Goal: Communication & Community: Answer question/provide support

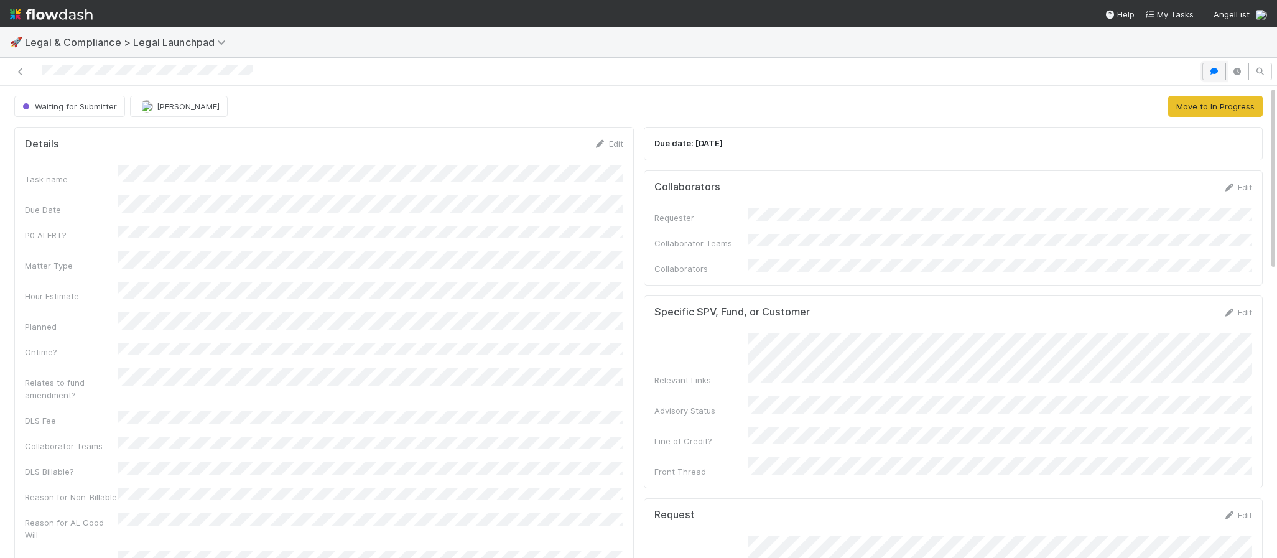
click at [1222, 79] on button "button" at bounding box center [1214, 71] width 24 height 17
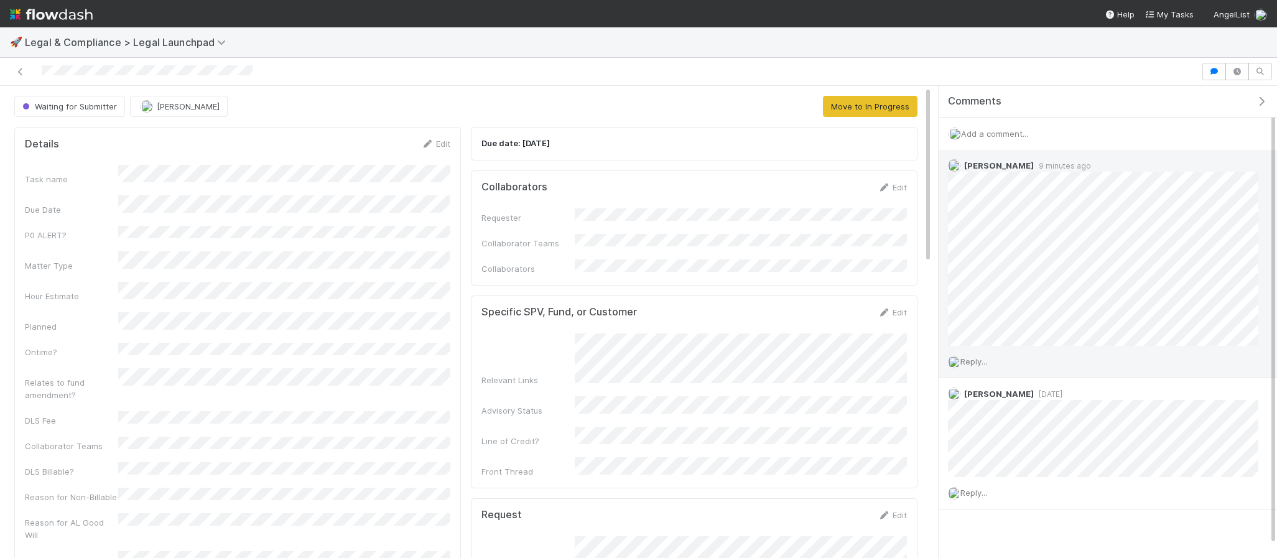
click at [981, 360] on span "Reply..." at bounding box center [973, 361] width 27 height 10
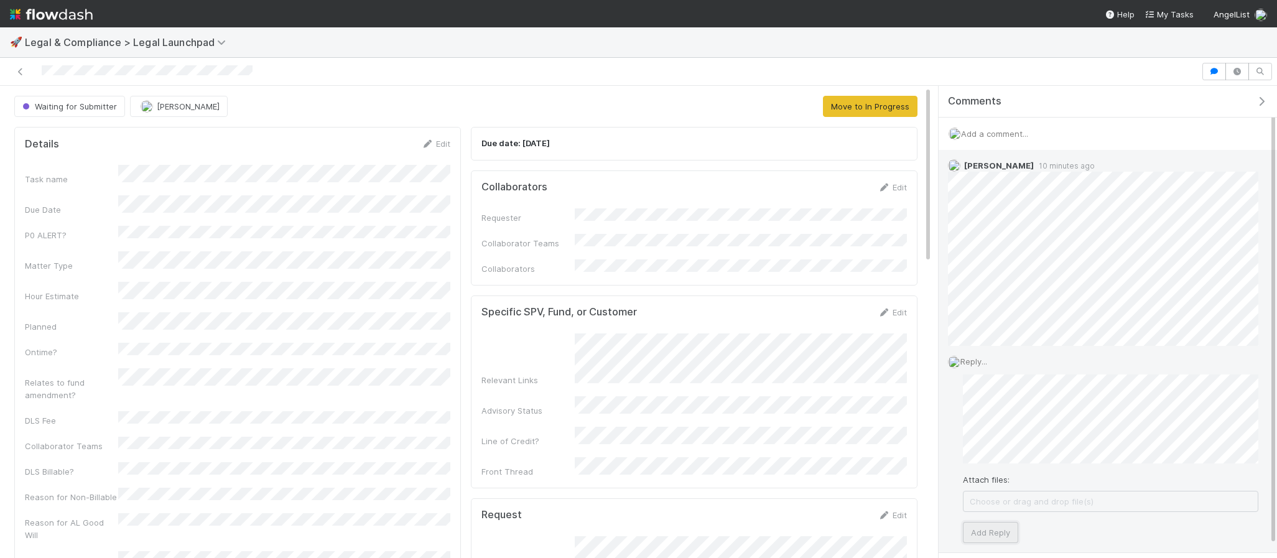
click at [994, 533] on button "Add Reply" at bounding box center [990, 532] width 55 height 21
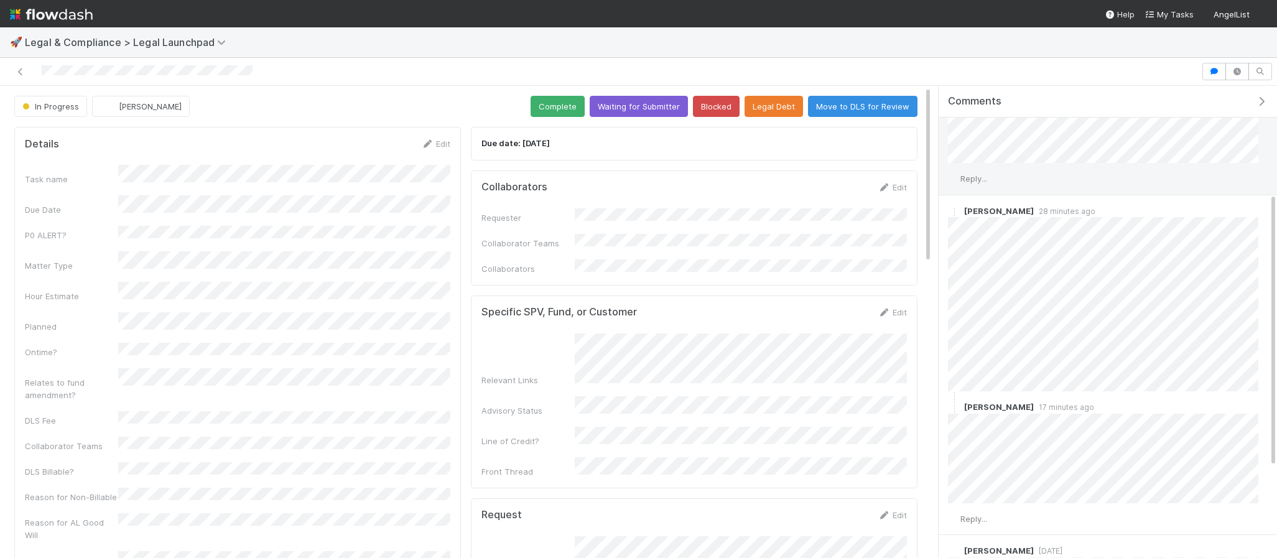
scroll to position [187, 0]
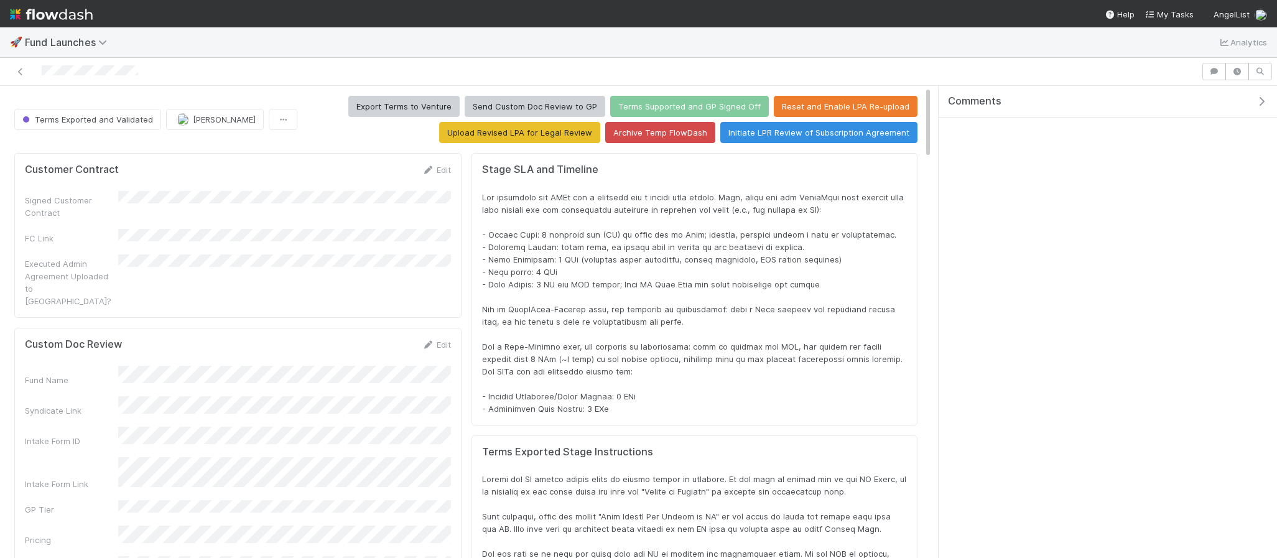
scroll to position [253, 882]
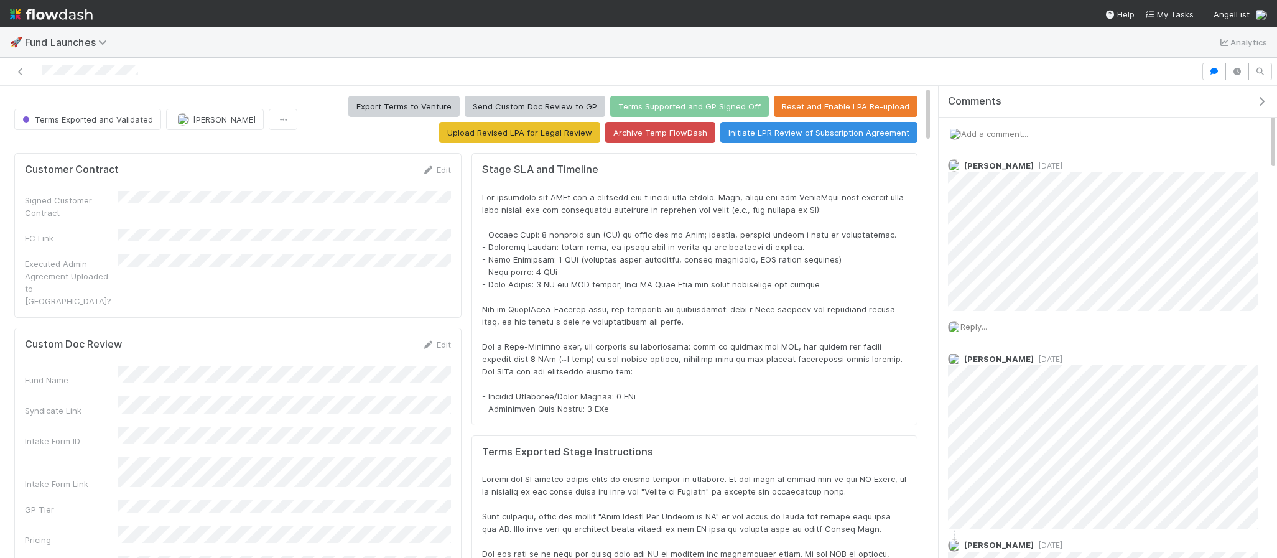
click at [1263, 98] on icon "button" at bounding box center [1261, 101] width 12 height 10
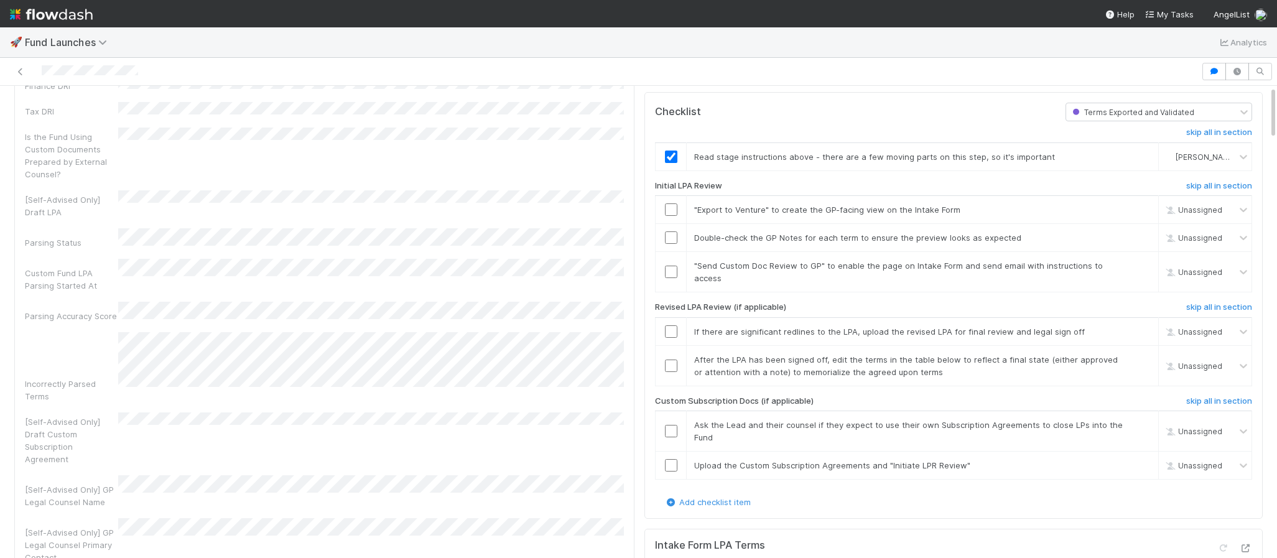
scroll to position [0, 0]
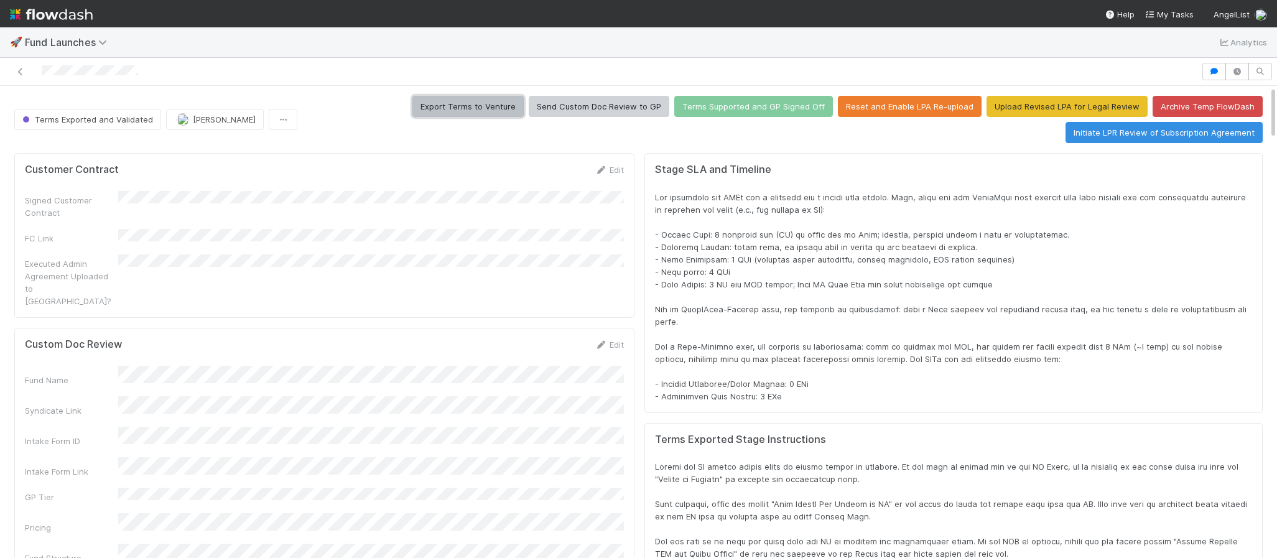
click at [499, 100] on button "Export Terms to Venture" at bounding box center [467, 106] width 111 height 21
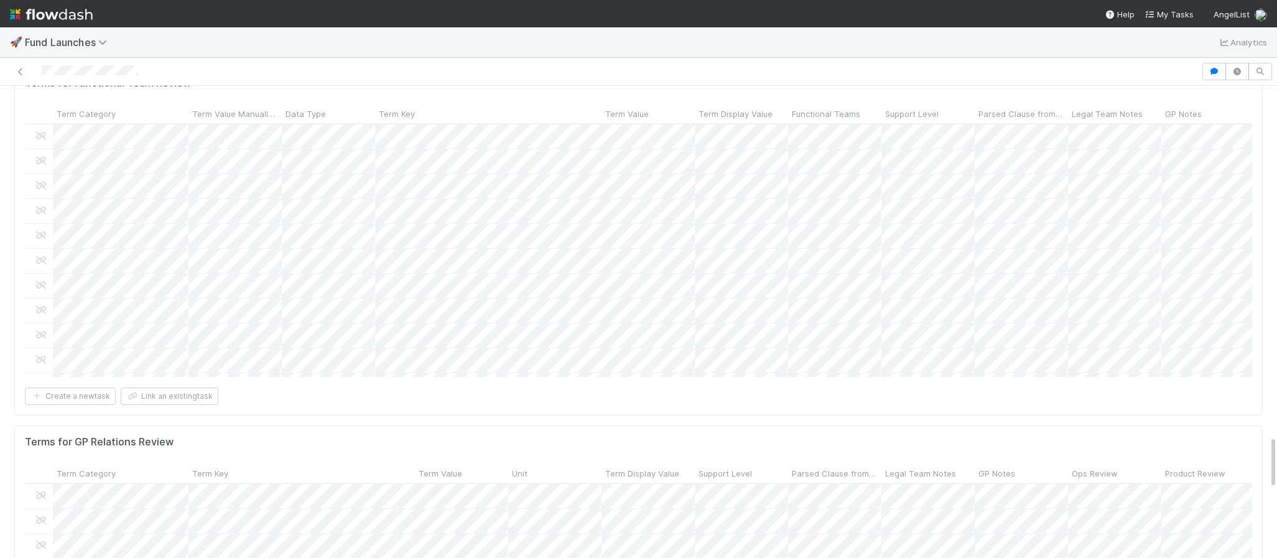
scroll to position [3071, 0]
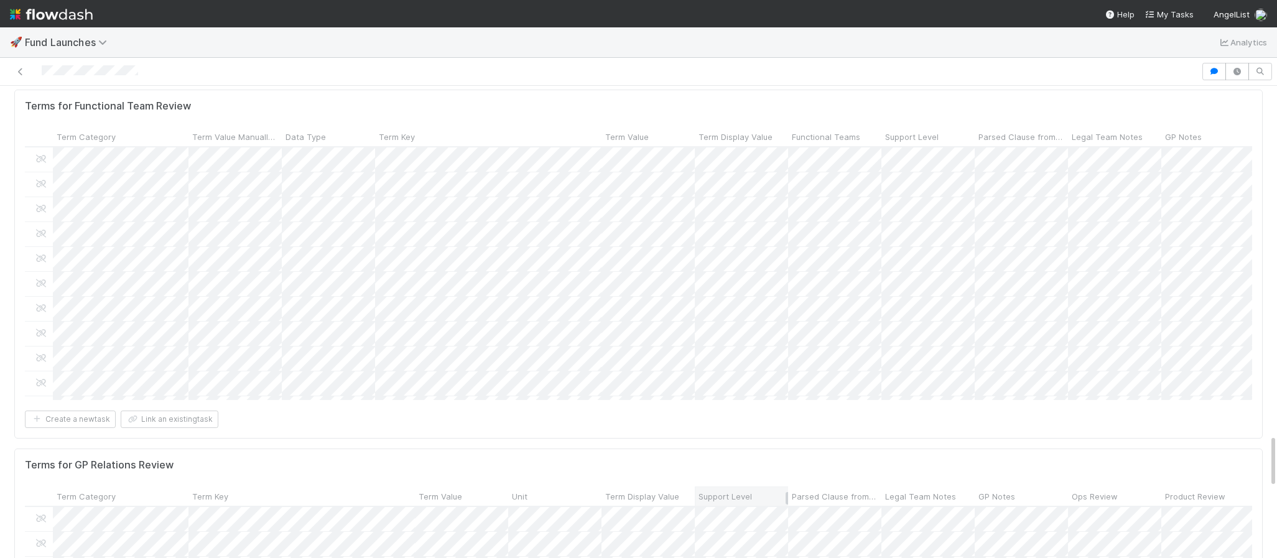
click at [756, 490] on div "Support Level" at bounding box center [742, 496] width 86 height 12
click at [735, 267] on div "Sort Last → First" at bounding box center [770, 273] width 142 height 19
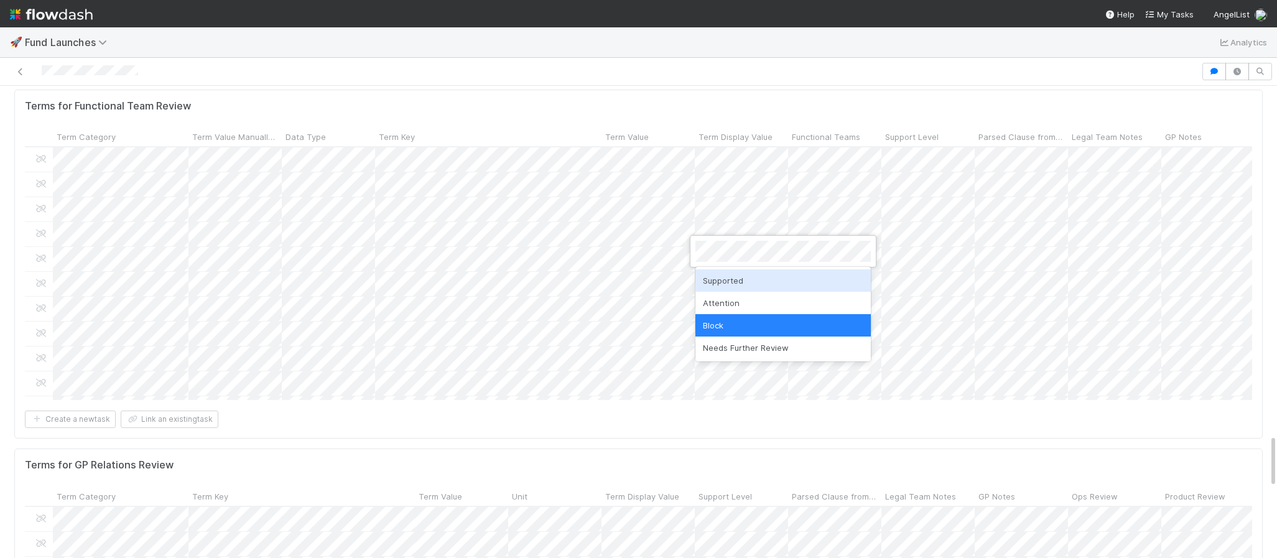
click at [729, 284] on div "Supported" at bounding box center [782, 280] width 175 height 22
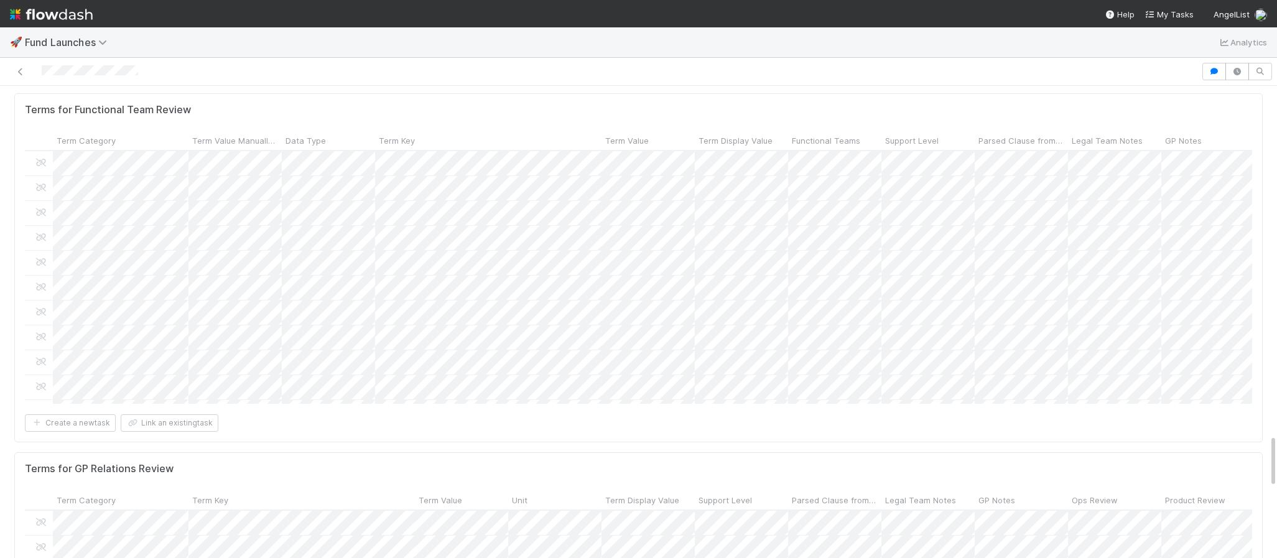
scroll to position [3068, 0]
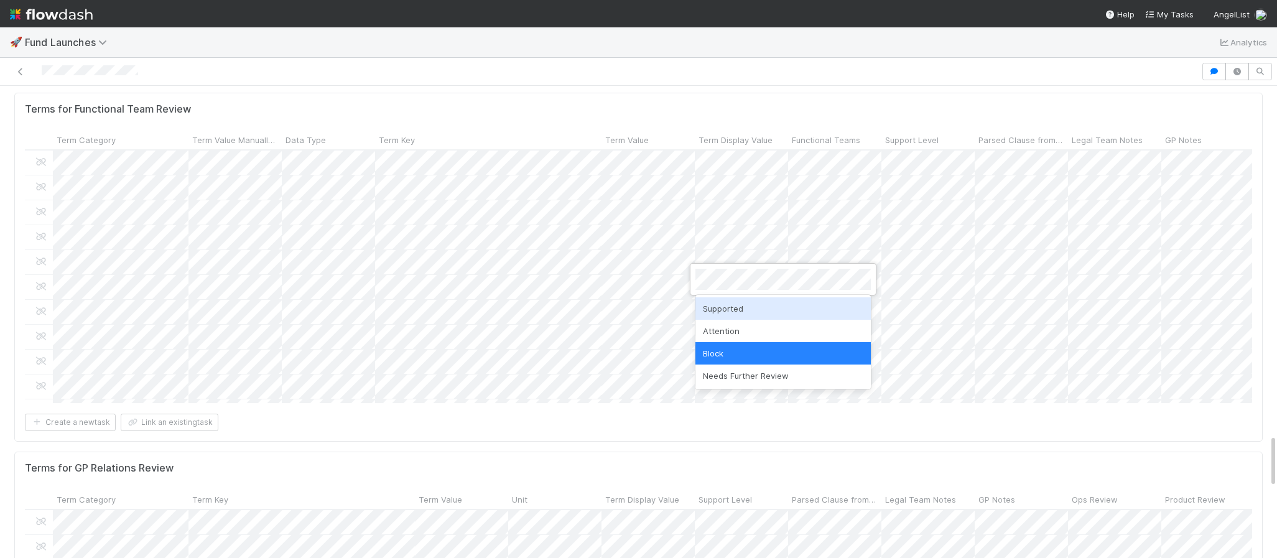
click at [727, 308] on div "Supported" at bounding box center [782, 308] width 175 height 22
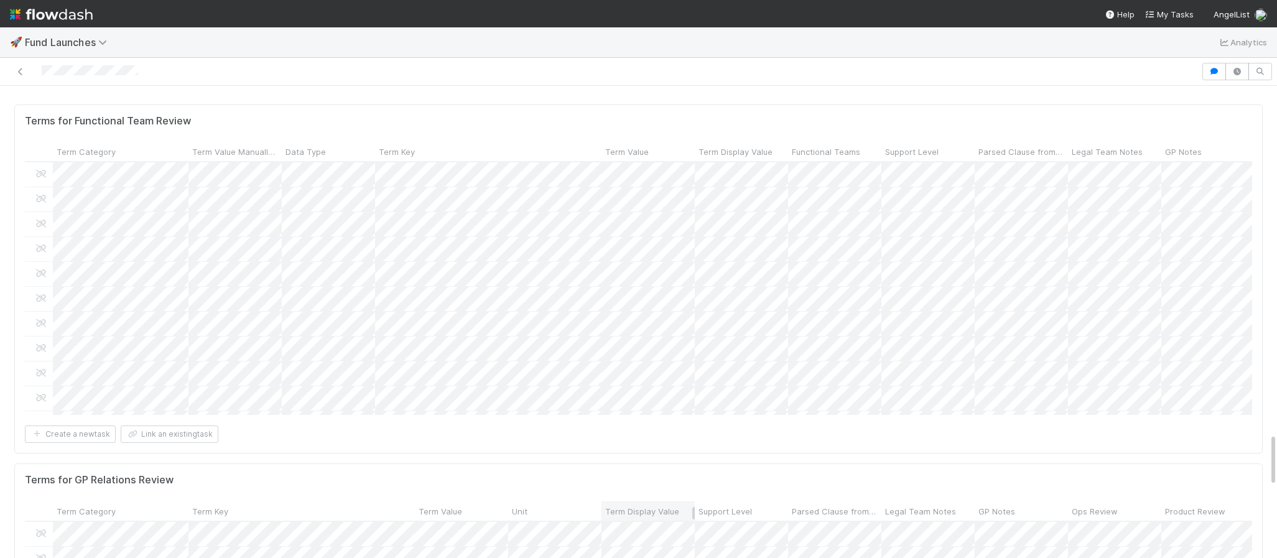
scroll to position [3055, 0]
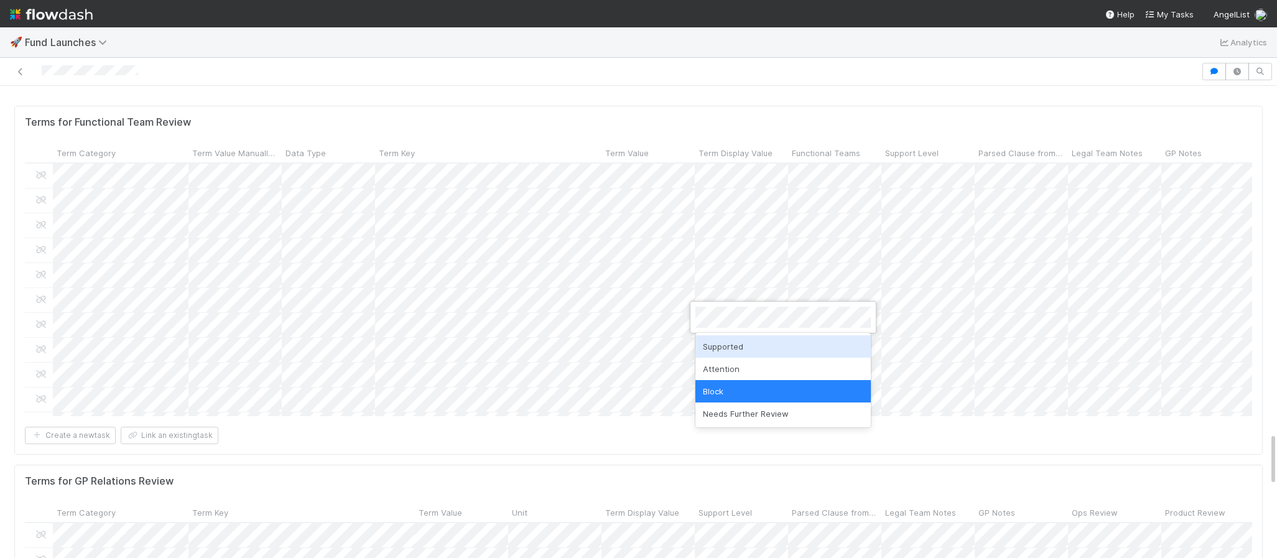
click at [723, 349] on div "Supported" at bounding box center [782, 346] width 175 height 22
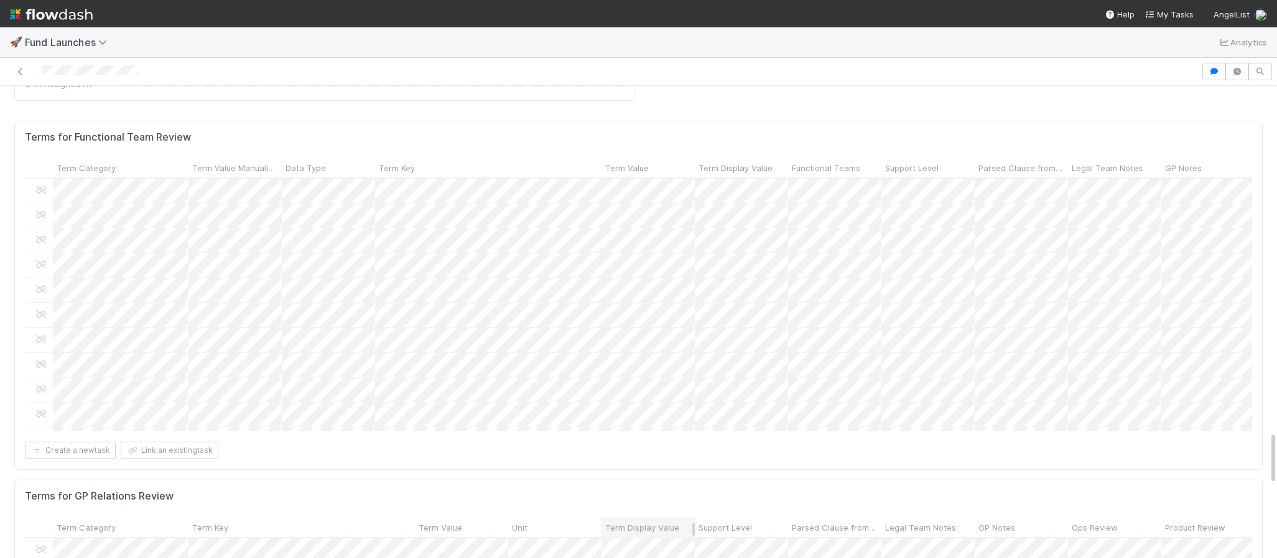
scroll to position [3038, 0]
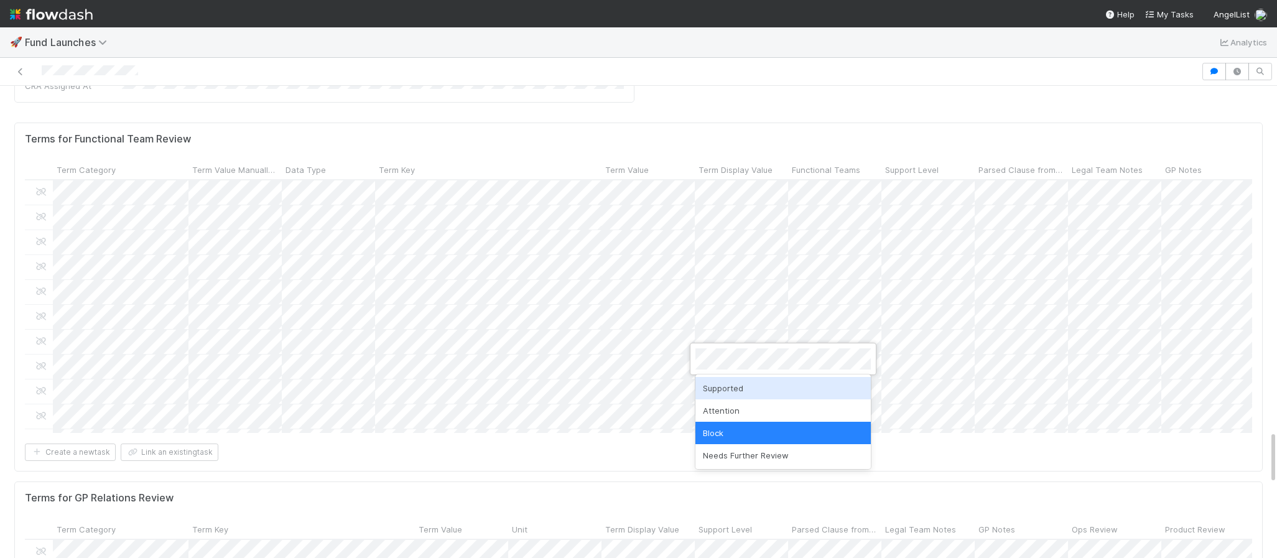
click at [728, 391] on div "Supported" at bounding box center [782, 388] width 175 height 22
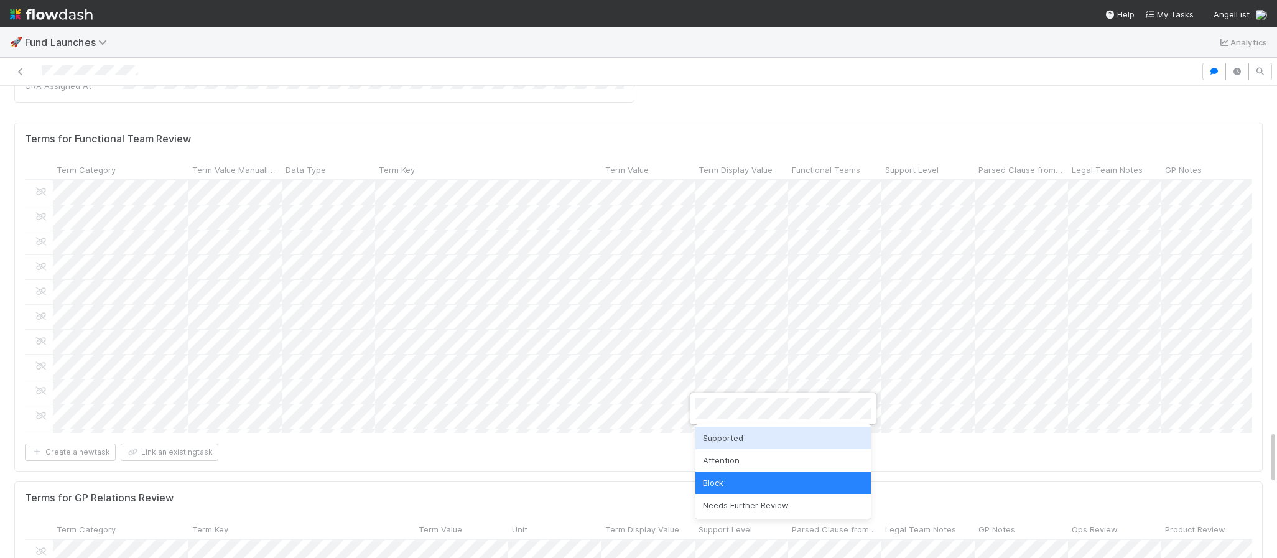
click at [717, 437] on div "Supported" at bounding box center [782, 438] width 175 height 22
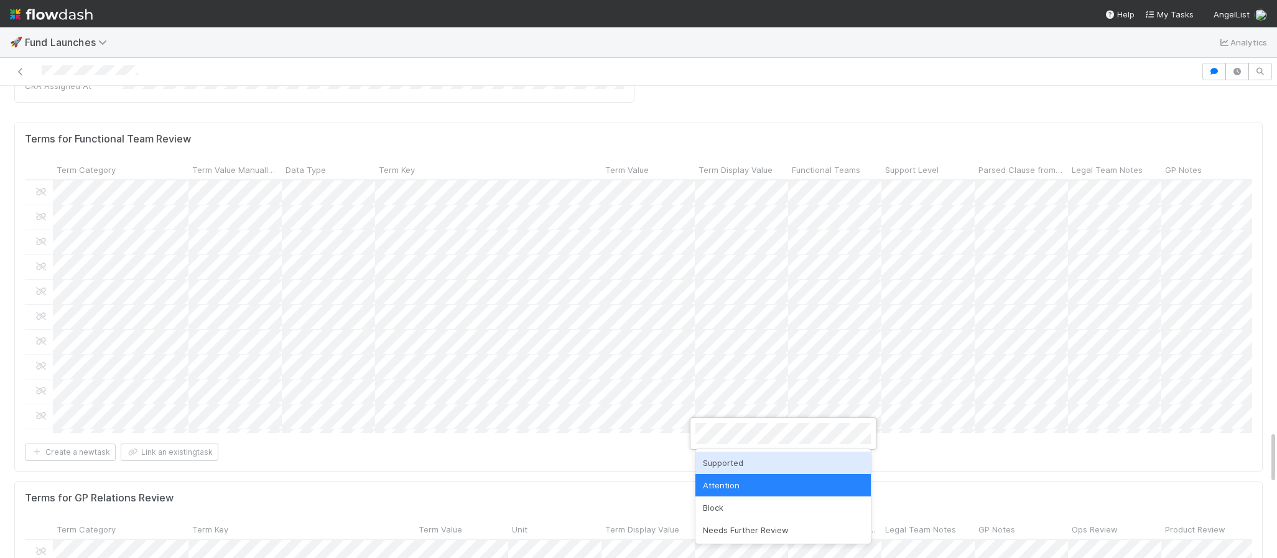
click at [722, 458] on div "Supported" at bounding box center [782, 463] width 175 height 22
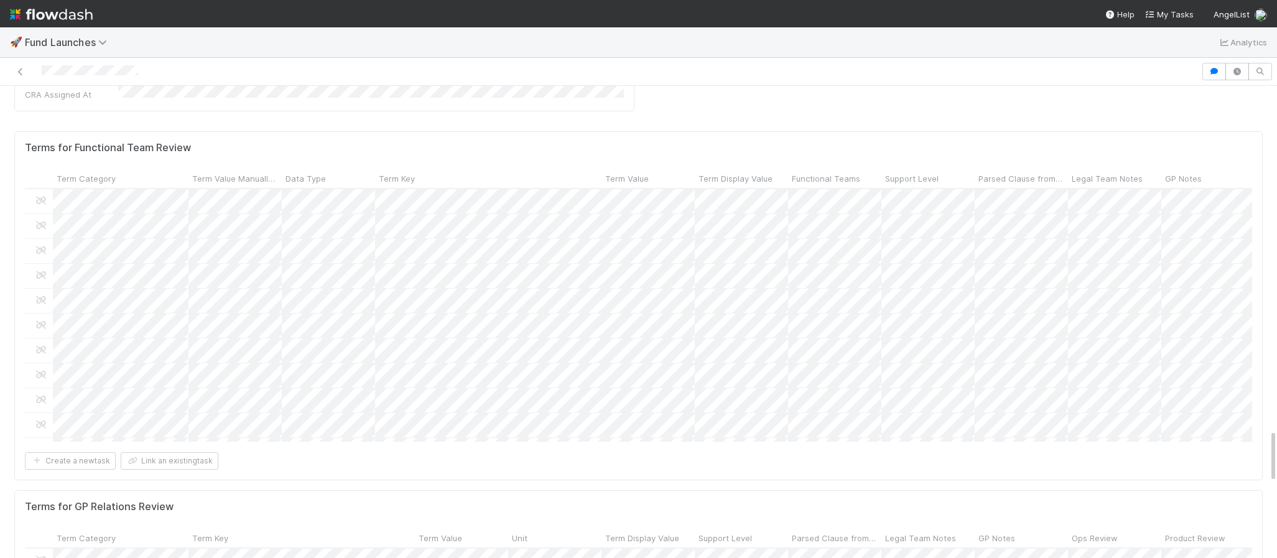
scroll to position [3025, 0]
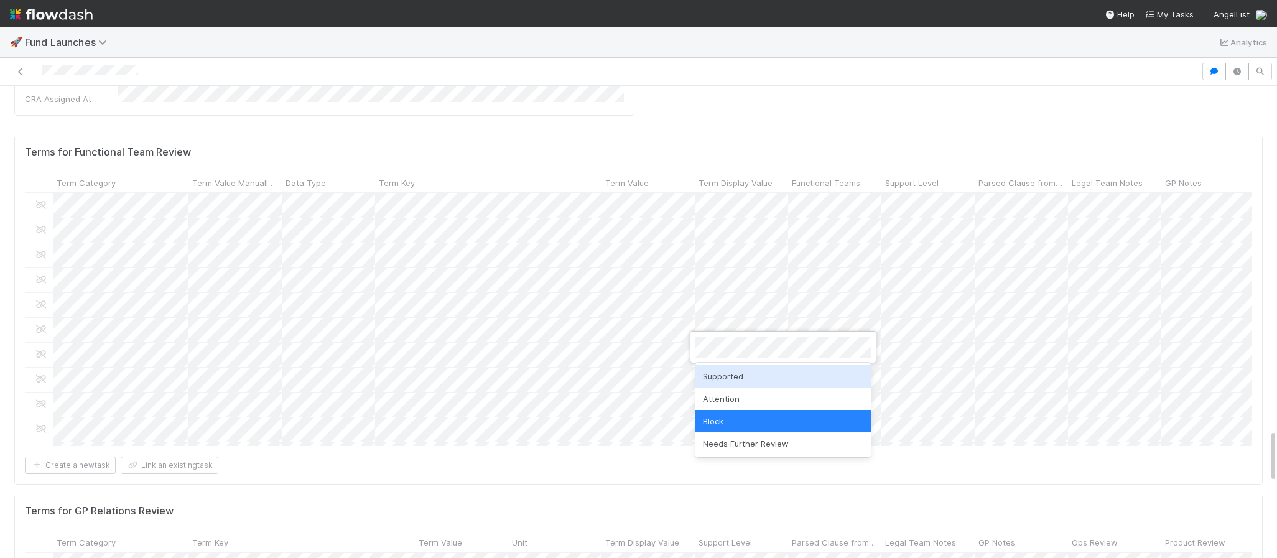
click at [725, 376] on div "Supported" at bounding box center [782, 376] width 175 height 22
click at [716, 374] on div "Supported" at bounding box center [782, 376] width 175 height 22
click at [715, 378] on div "Supported" at bounding box center [782, 376] width 175 height 22
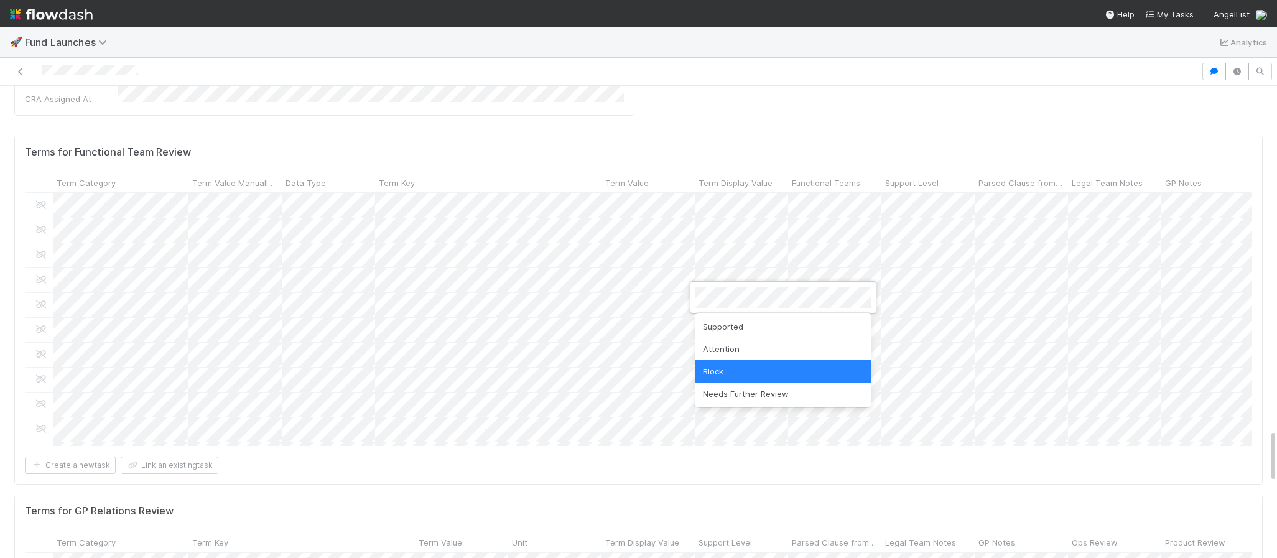
click at [737, 251] on div at bounding box center [638, 279] width 1277 height 558
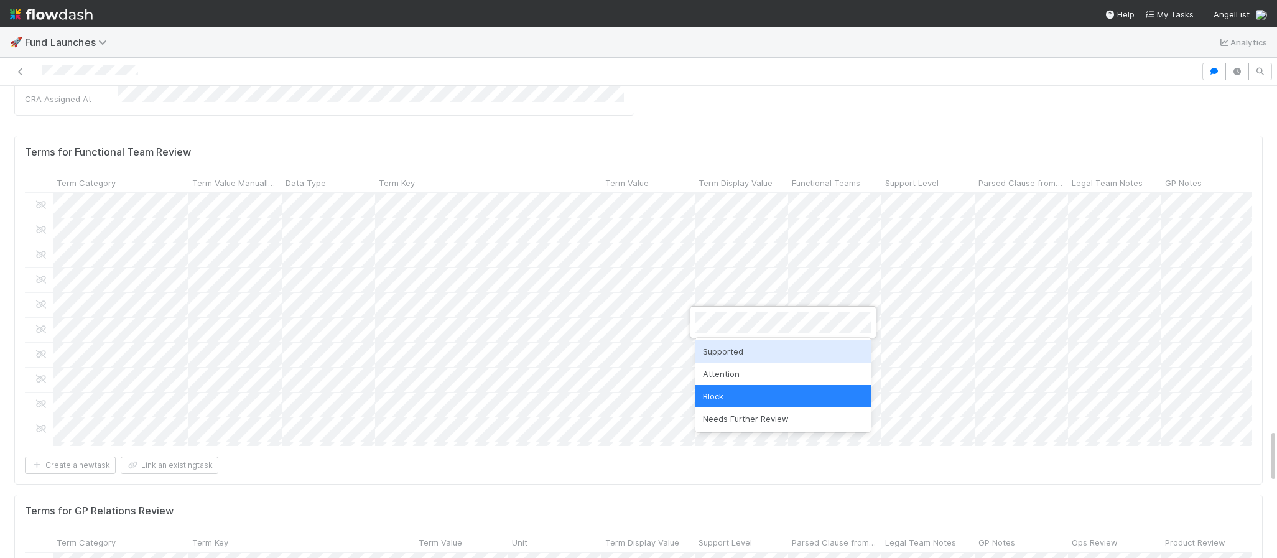
click at [709, 350] on div "Supported" at bounding box center [782, 351] width 175 height 22
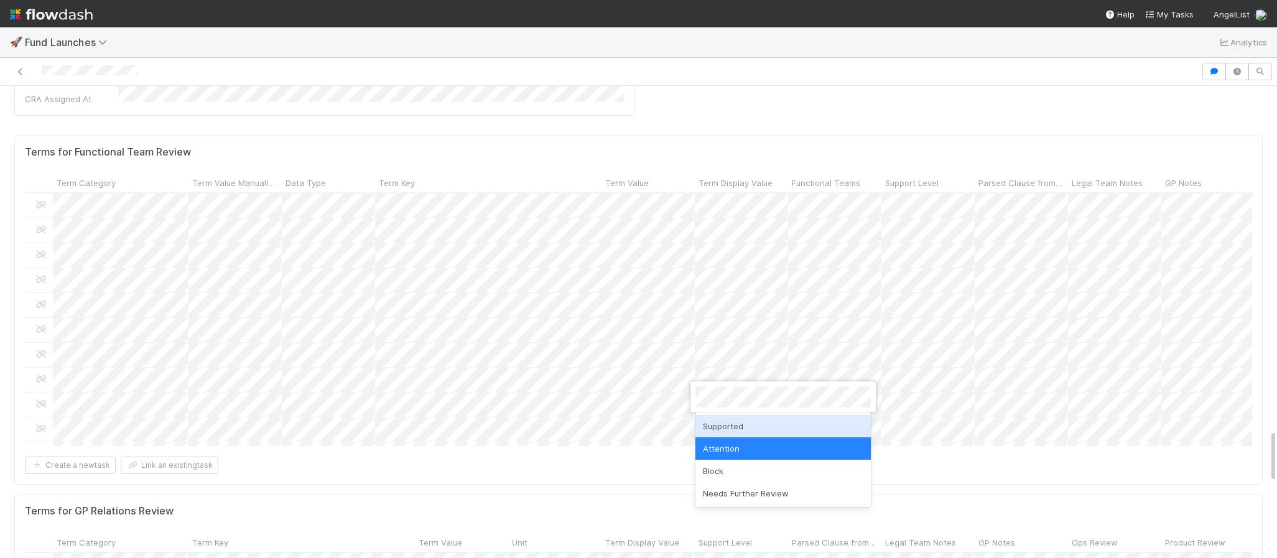
click at [716, 426] on div "Supported" at bounding box center [782, 426] width 175 height 22
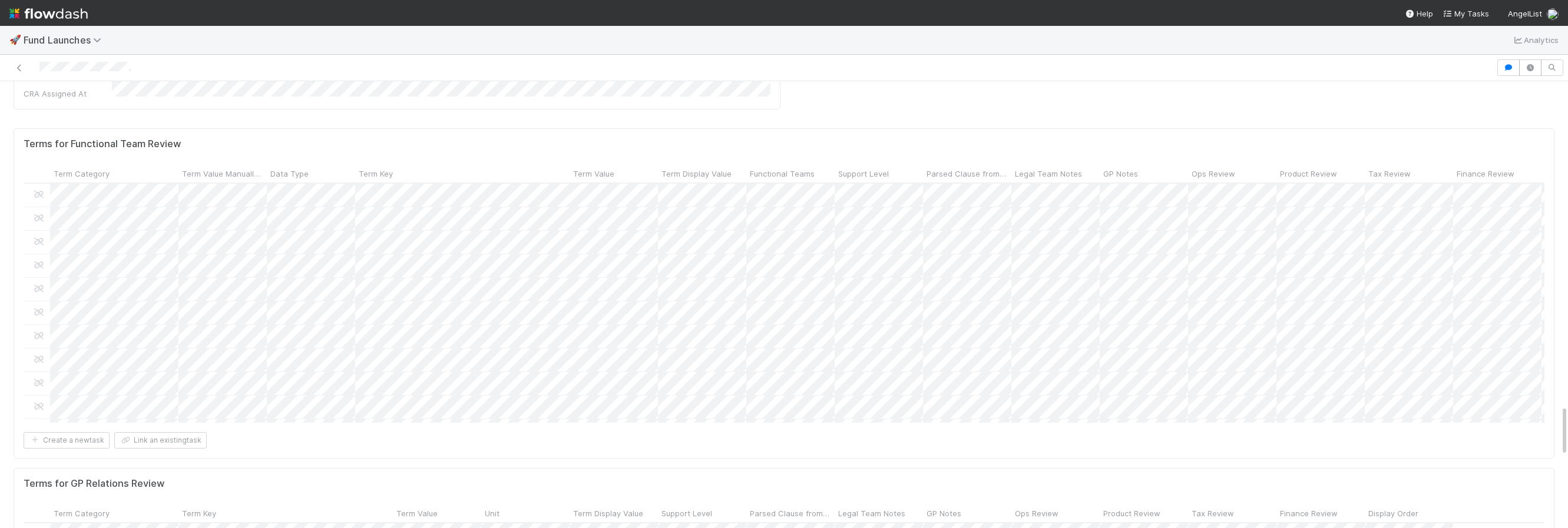
scroll to position [0, 0]
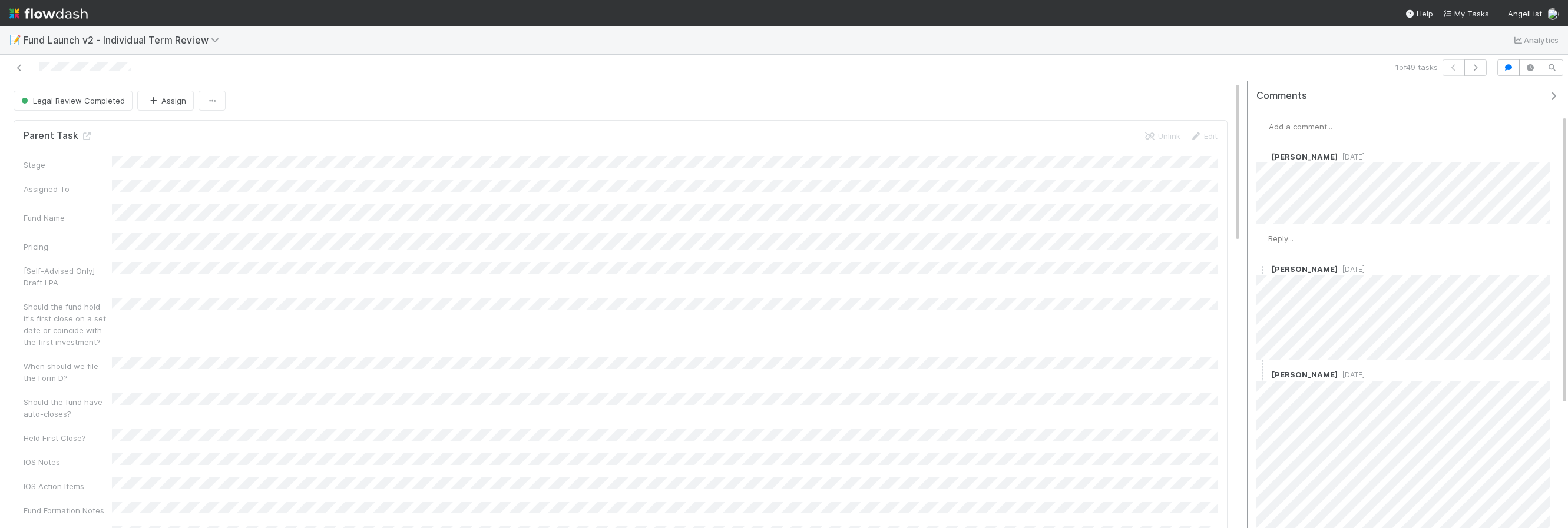
scroll to position [240, 0]
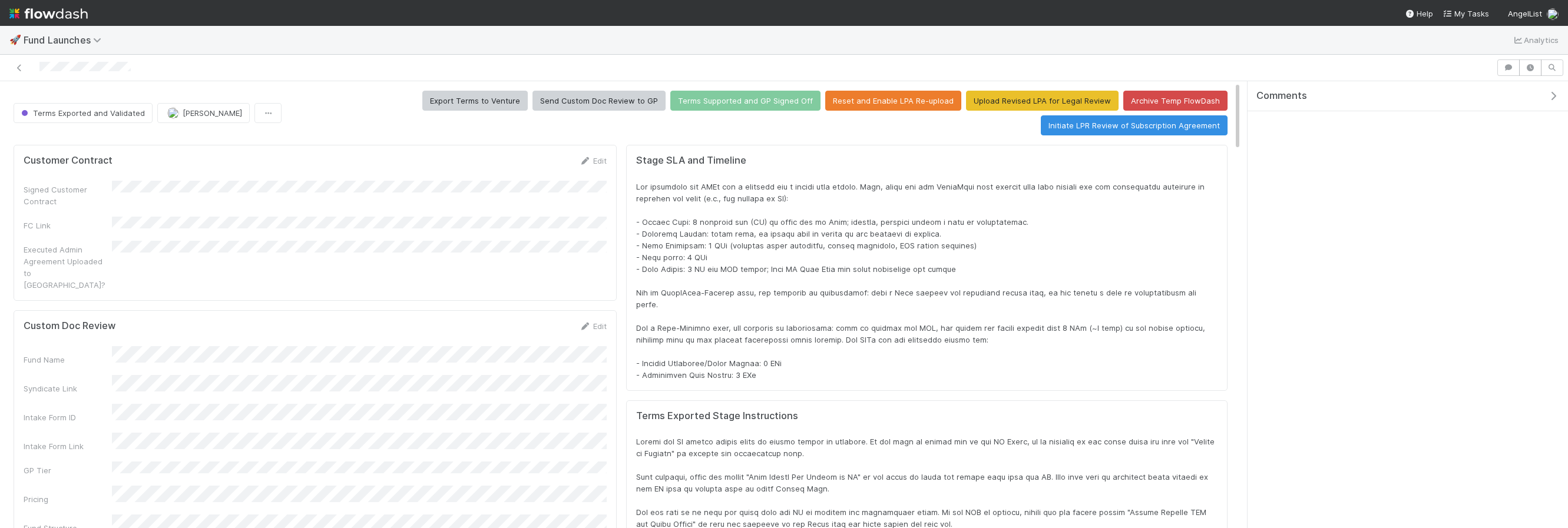
scroll to position [239, 1194]
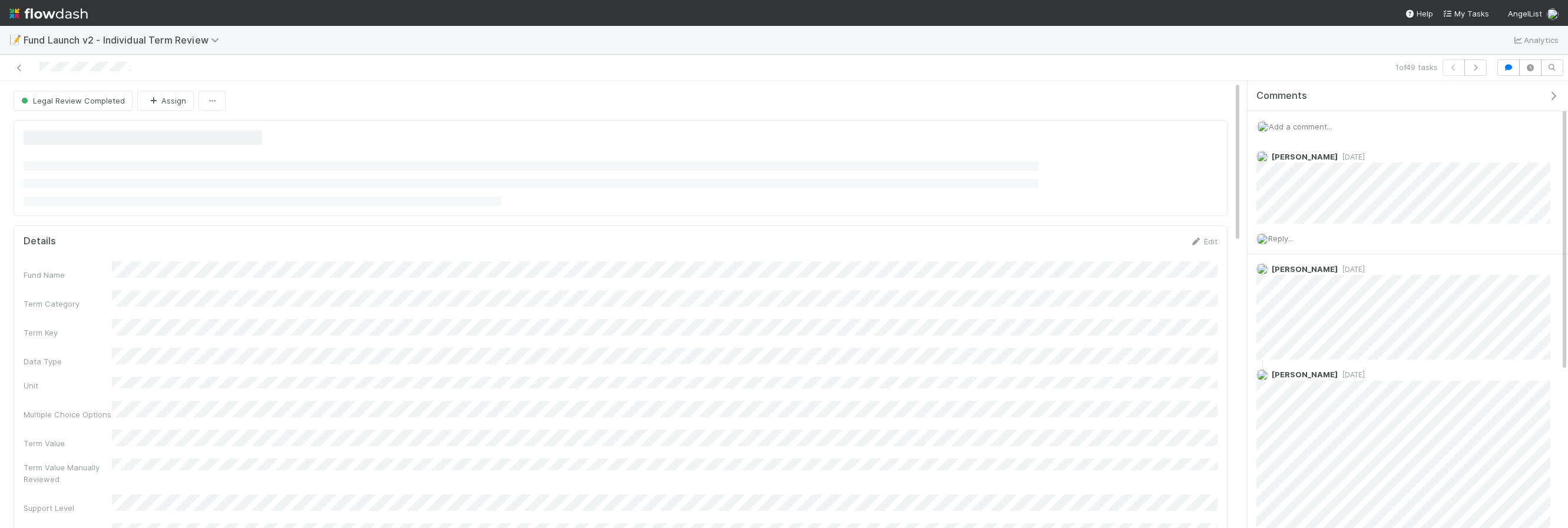
scroll to position [240, 0]
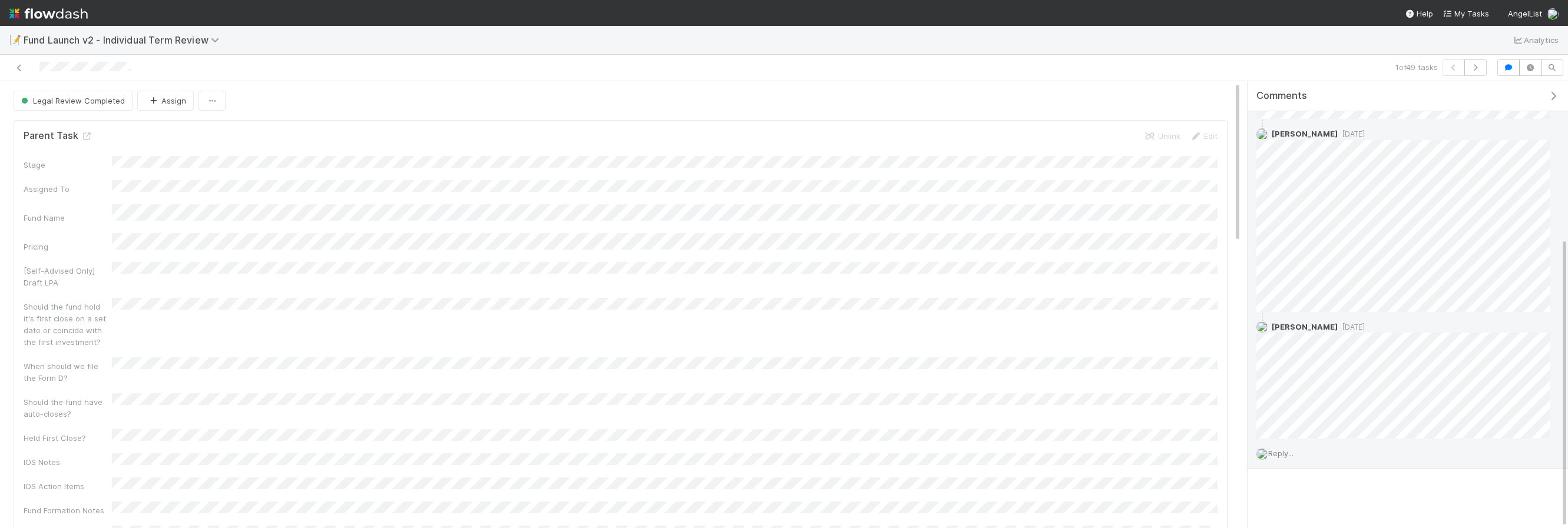
click at [1209, 452] on span "Reply..." at bounding box center [1280, 453] width 26 height 9
click at [1209, 452] on button "Add Reply" at bounding box center [1296, 449] width 52 height 20
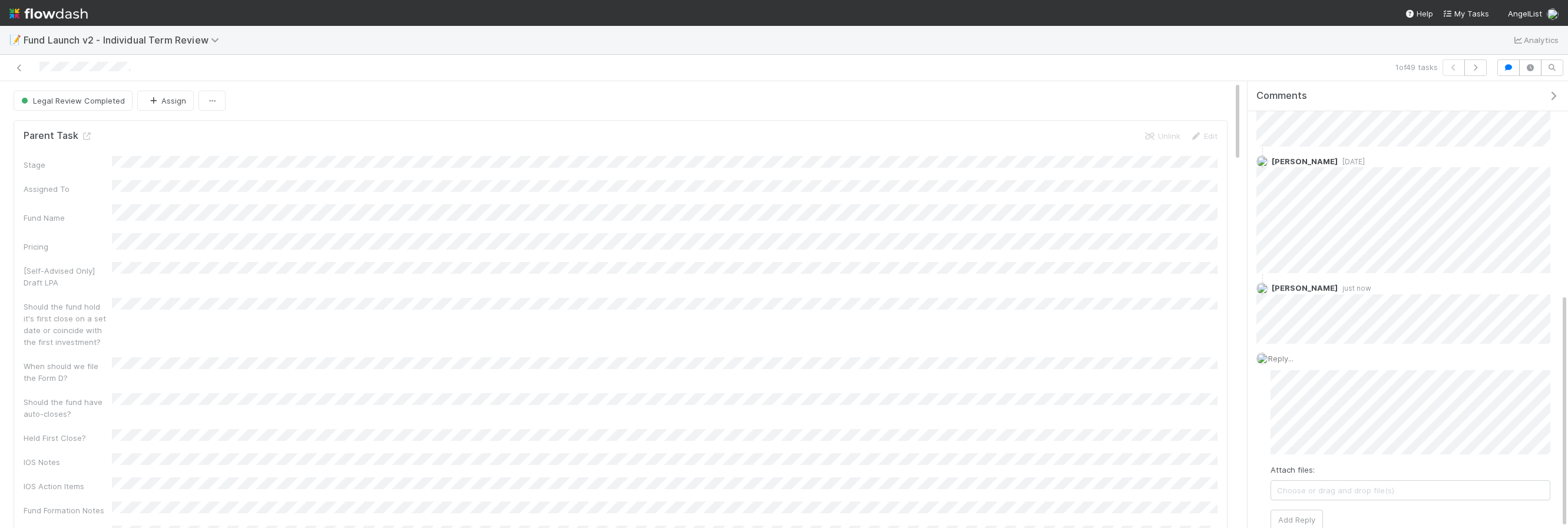
scroll to position [310, 0]
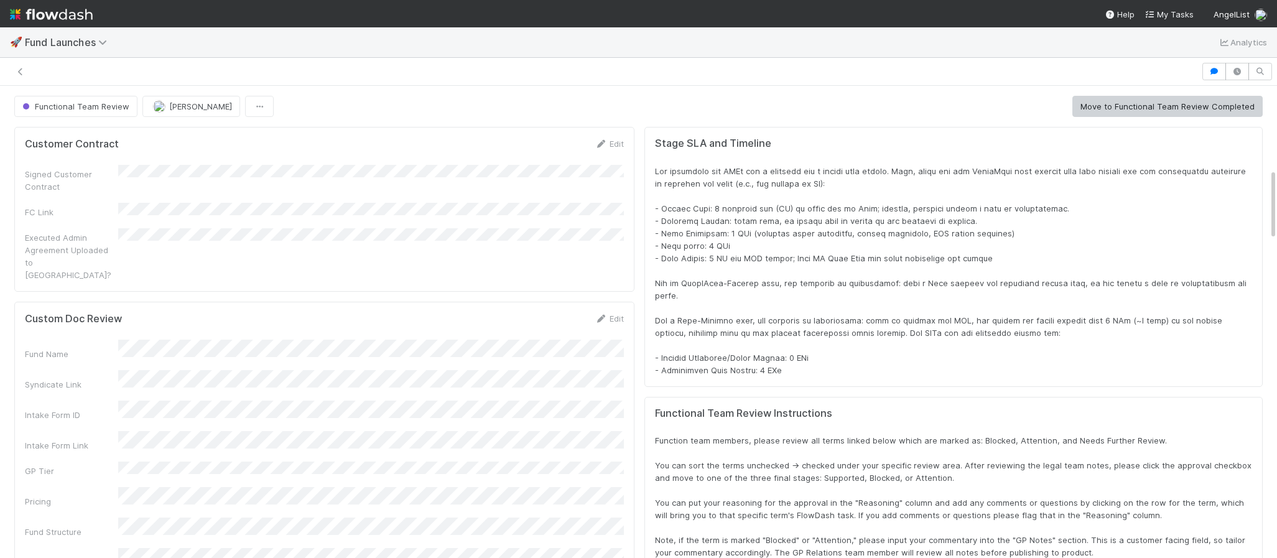
scroll to position [253, 1227]
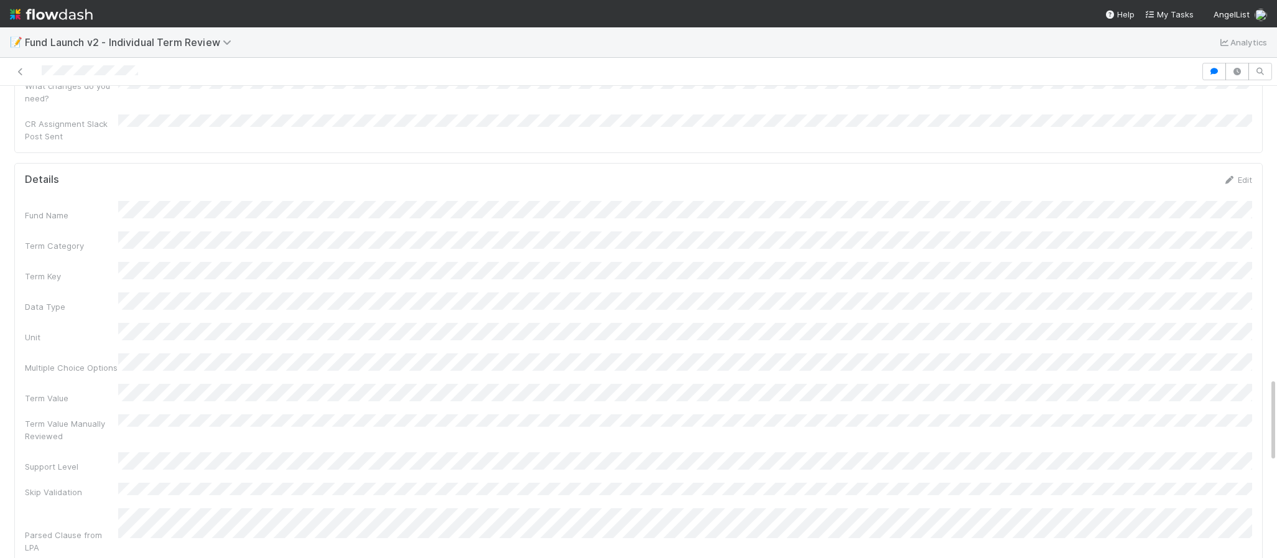
scroll to position [1630, 0]
click at [1216, 77] on button "button" at bounding box center [1214, 71] width 24 height 17
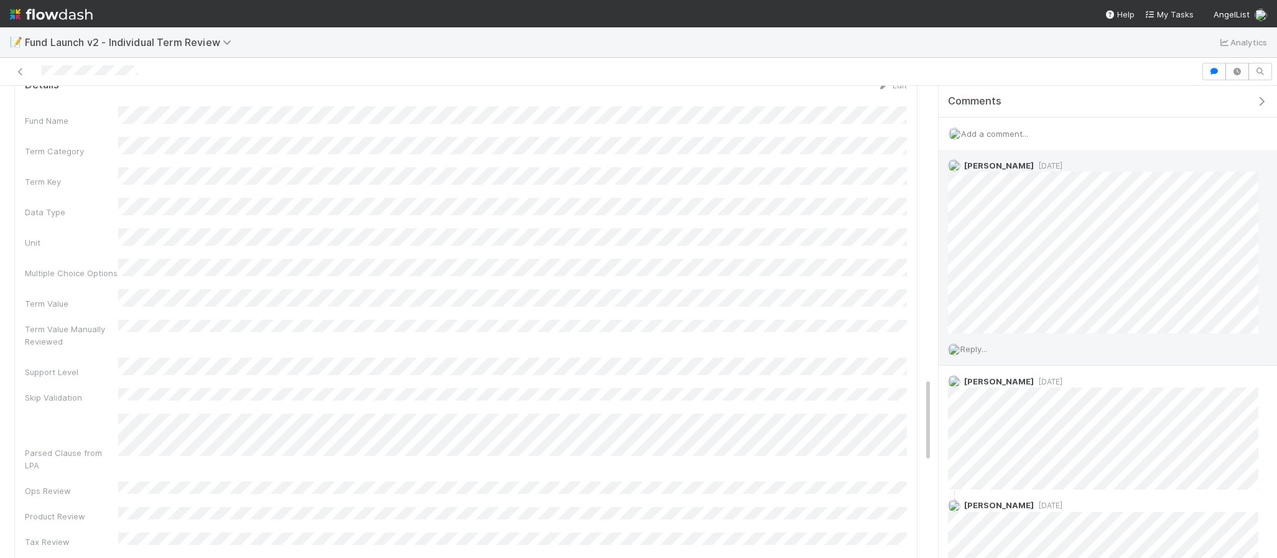
click at [985, 347] on span "Reply..." at bounding box center [973, 349] width 27 height 10
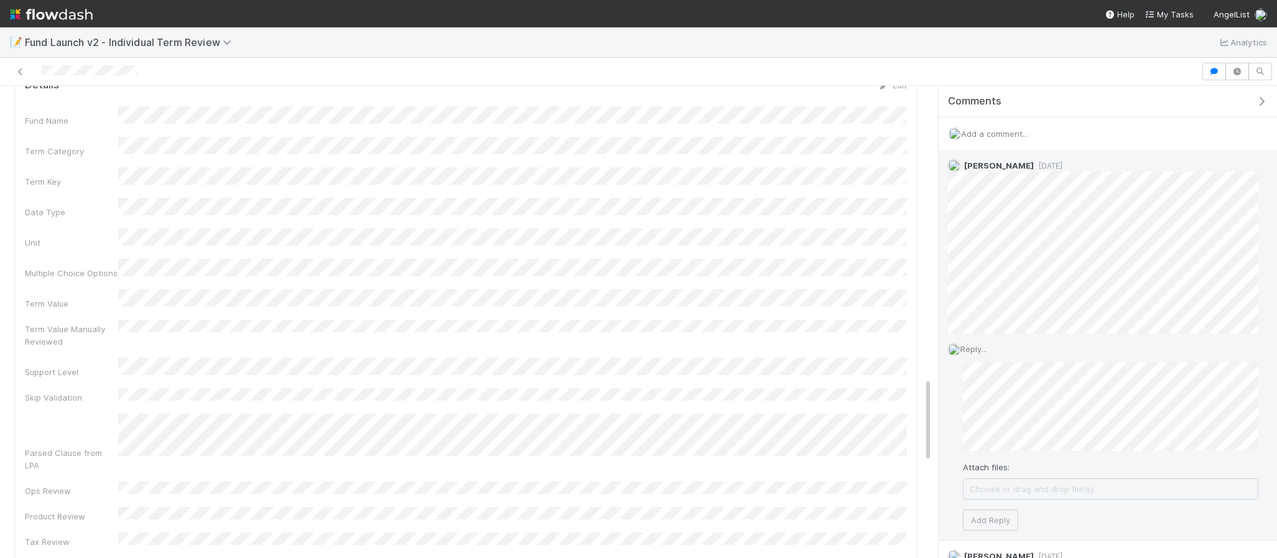
click at [972, 531] on div "Reply... Attach files: Choose or drag and drop file(s) Add Reply" at bounding box center [1103, 436] width 329 height 206
click at [983, 518] on button "Add Reply" at bounding box center [990, 519] width 55 height 21
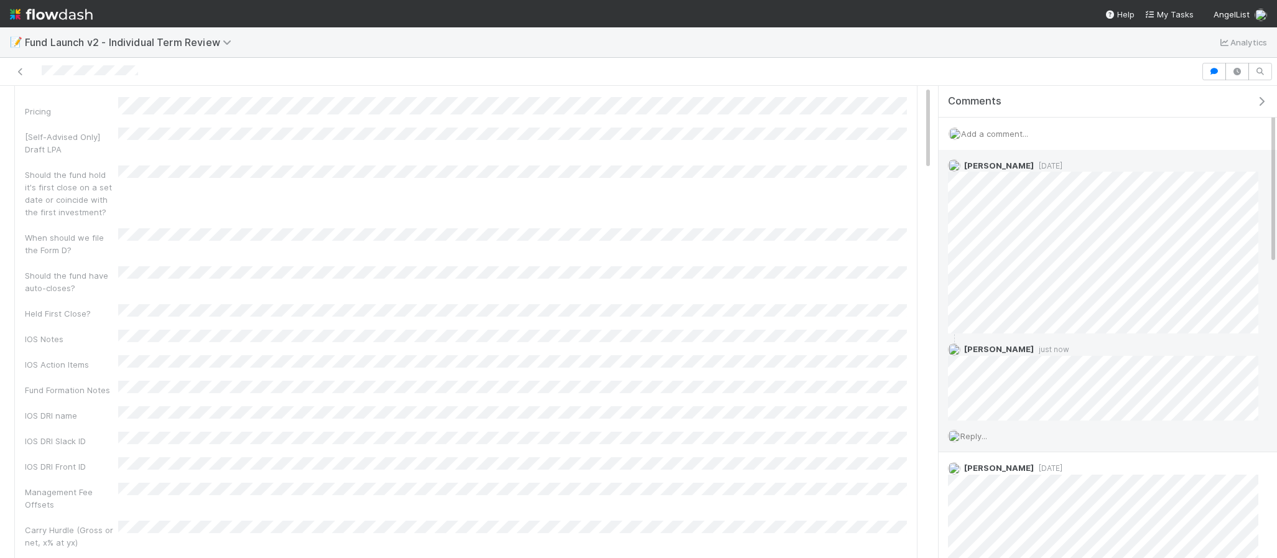
scroll to position [0, 0]
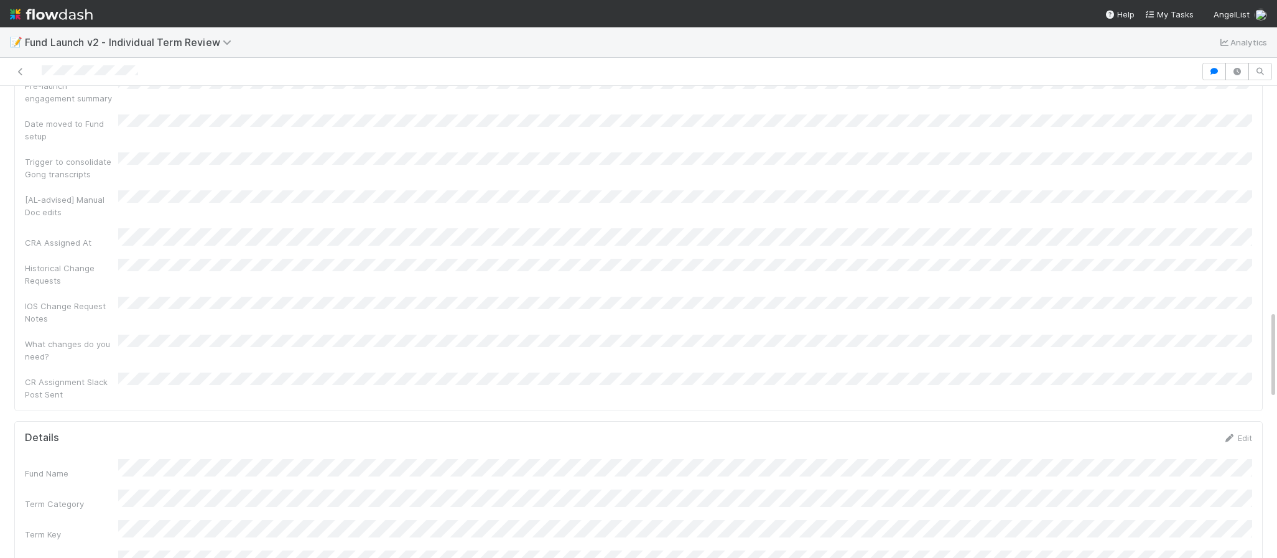
scroll to position [1441, 0]
click at [1218, 63] on button "button" at bounding box center [1214, 71] width 24 height 17
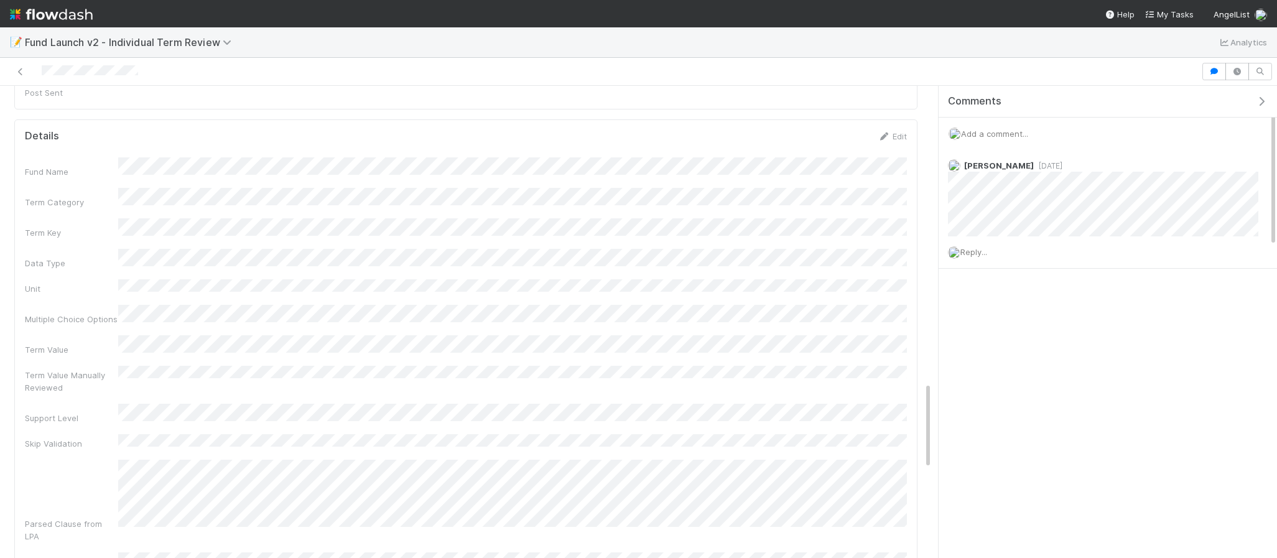
scroll to position [1608, 0]
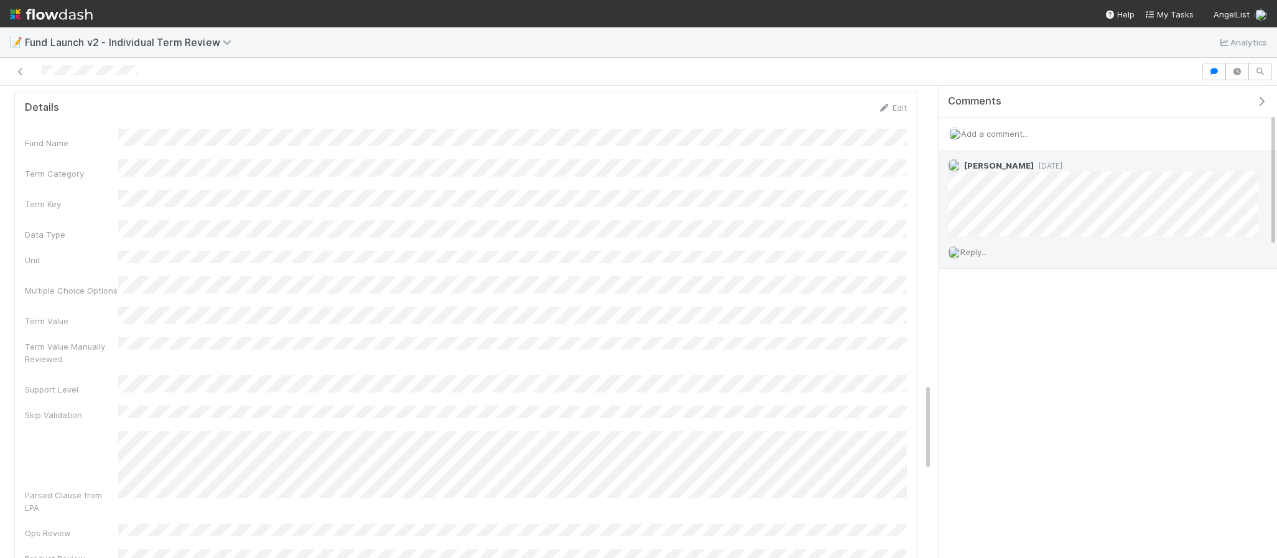
click at [978, 247] on span "Reply..." at bounding box center [973, 252] width 27 height 10
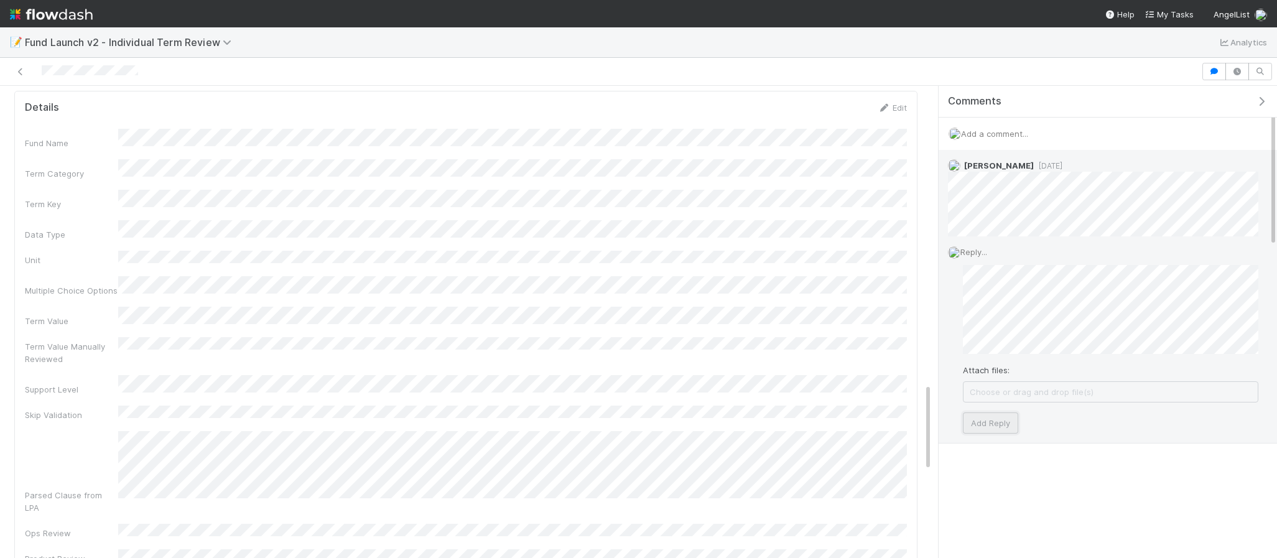
click at [980, 424] on button "Add Reply" at bounding box center [990, 422] width 55 height 21
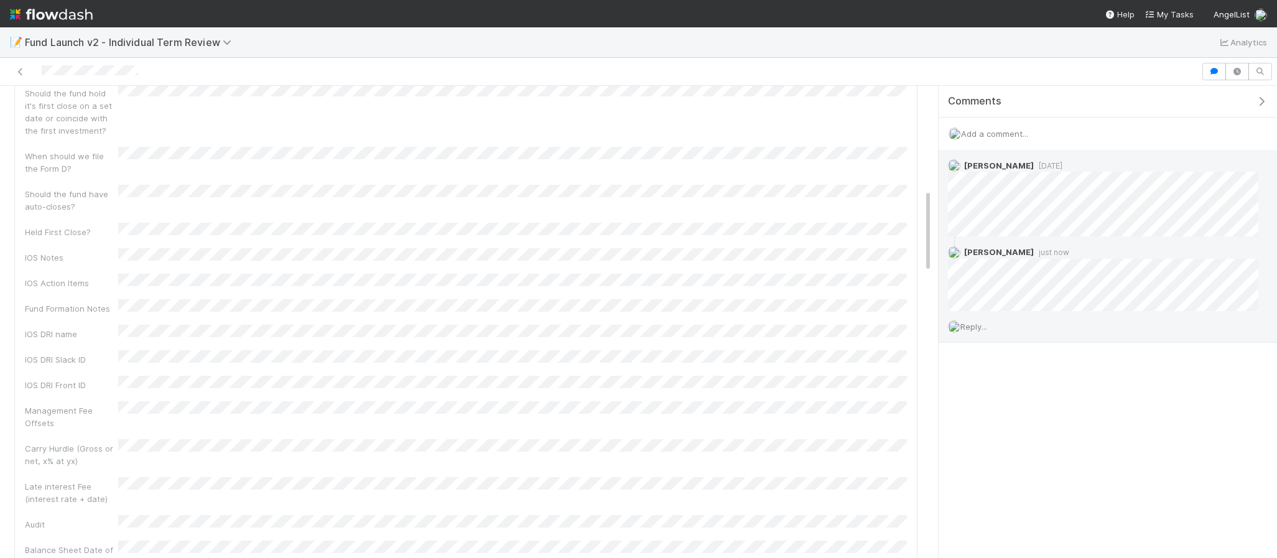
scroll to position [0, 0]
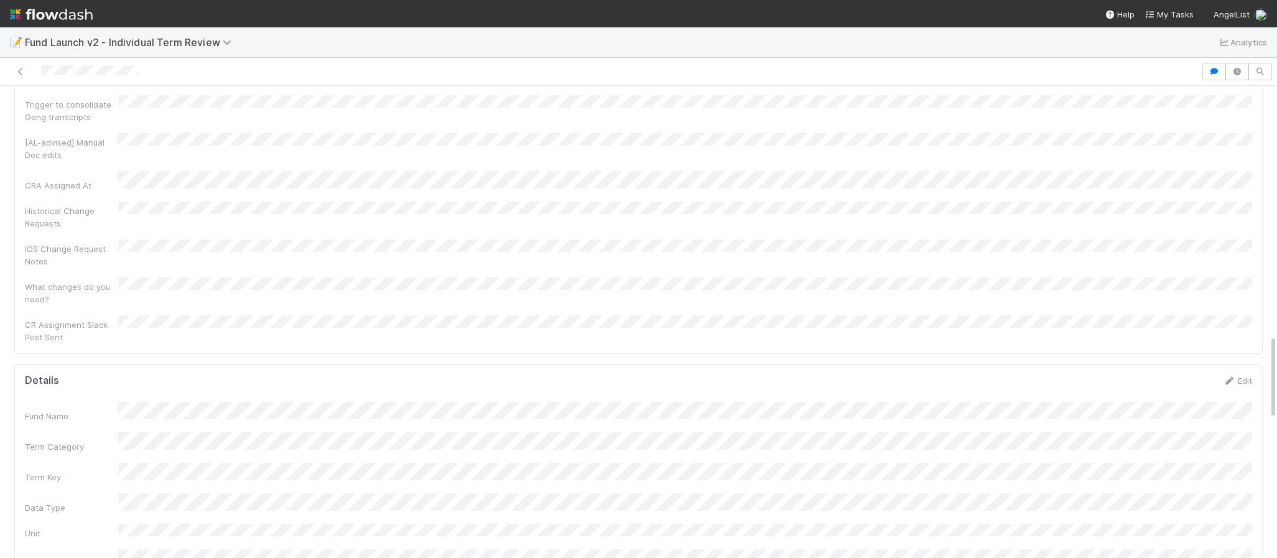
scroll to position [1384, 0]
click at [1214, 68] on icon "button" at bounding box center [1214, 71] width 12 height 7
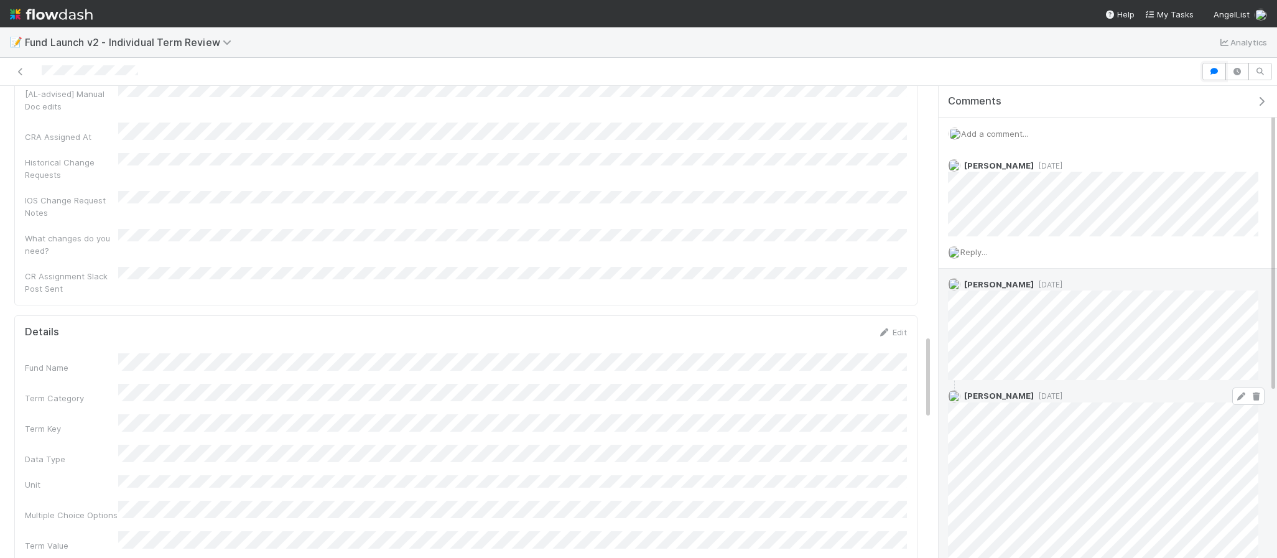
scroll to position [231, 0]
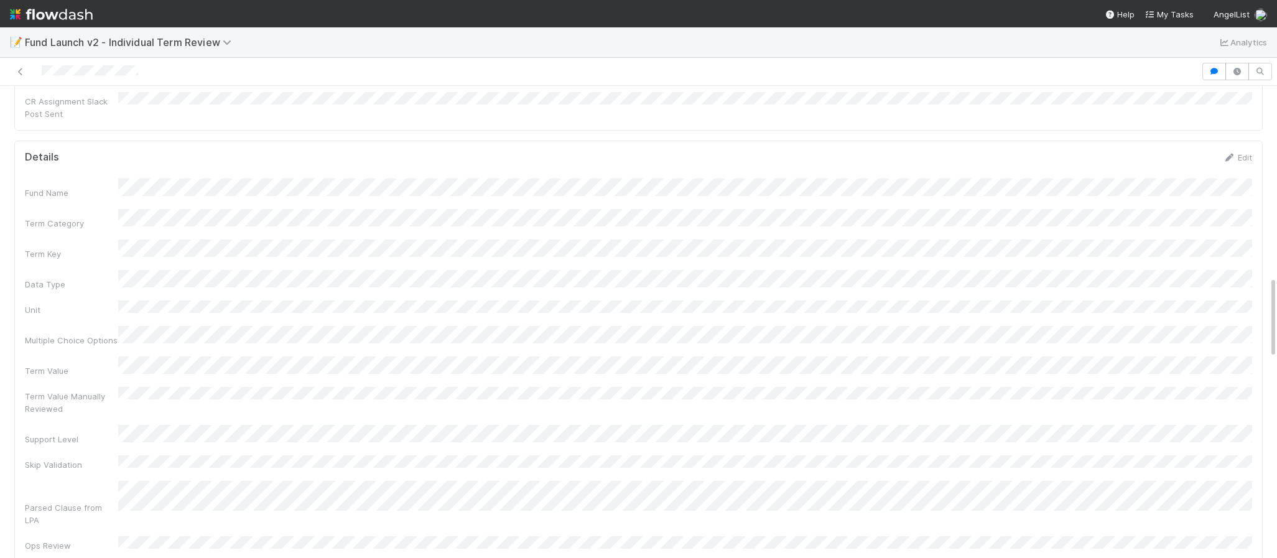
scroll to position [1711, 0]
click at [1214, 65] on button "button" at bounding box center [1214, 71] width 24 height 17
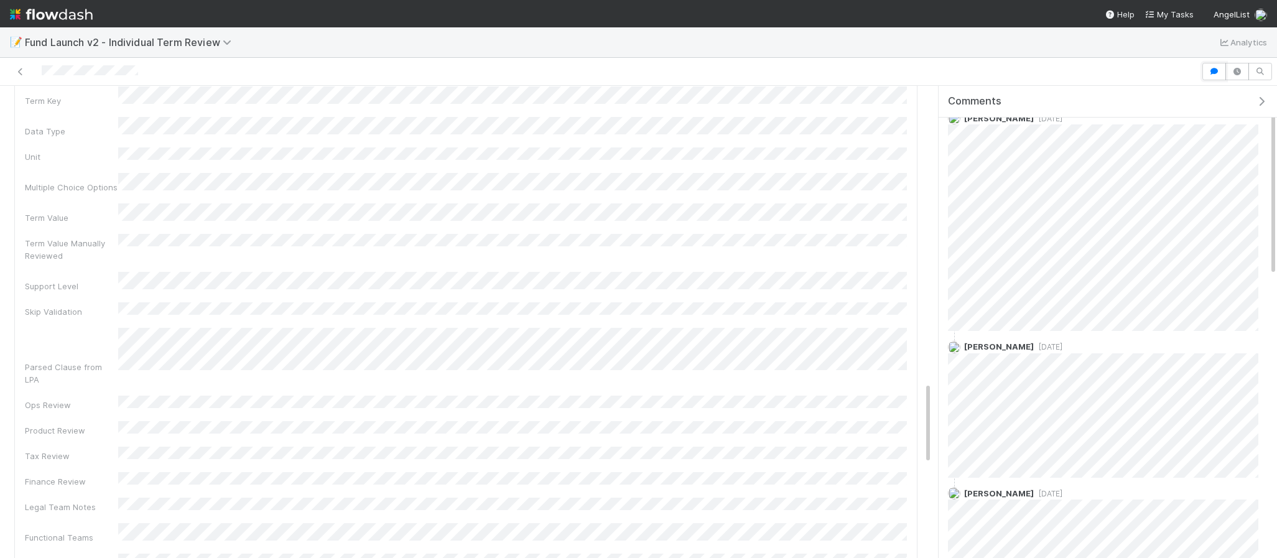
scroll to position [0, 0]
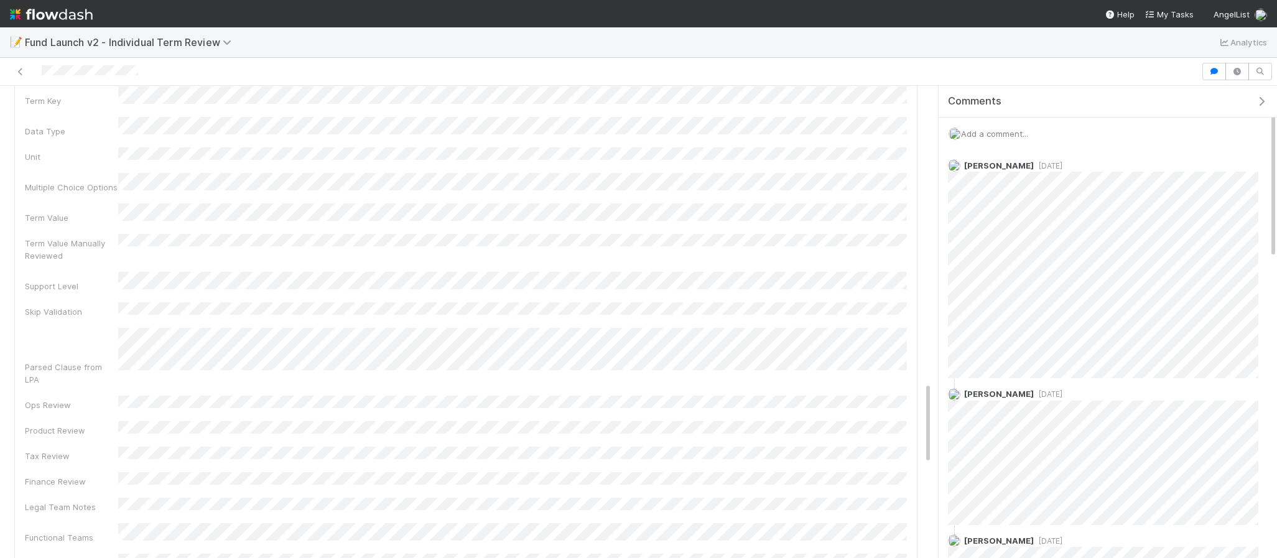
click at [1006, 134] on span "Add a comment..." at bounding box center [994, 134] width 67 height 10
click at [993, 304] on button "Add Comment" at bounding box center [995, 307] width 72 height 21
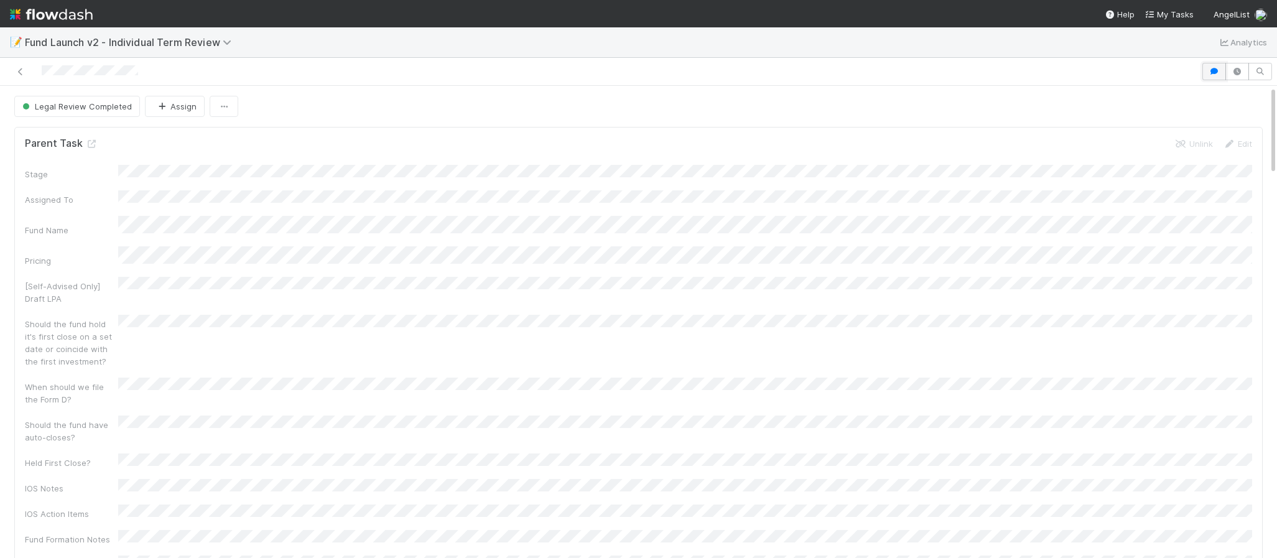
click at [1214, 77] on button "button" at bounding box center [1214, 71] width 24 height 17
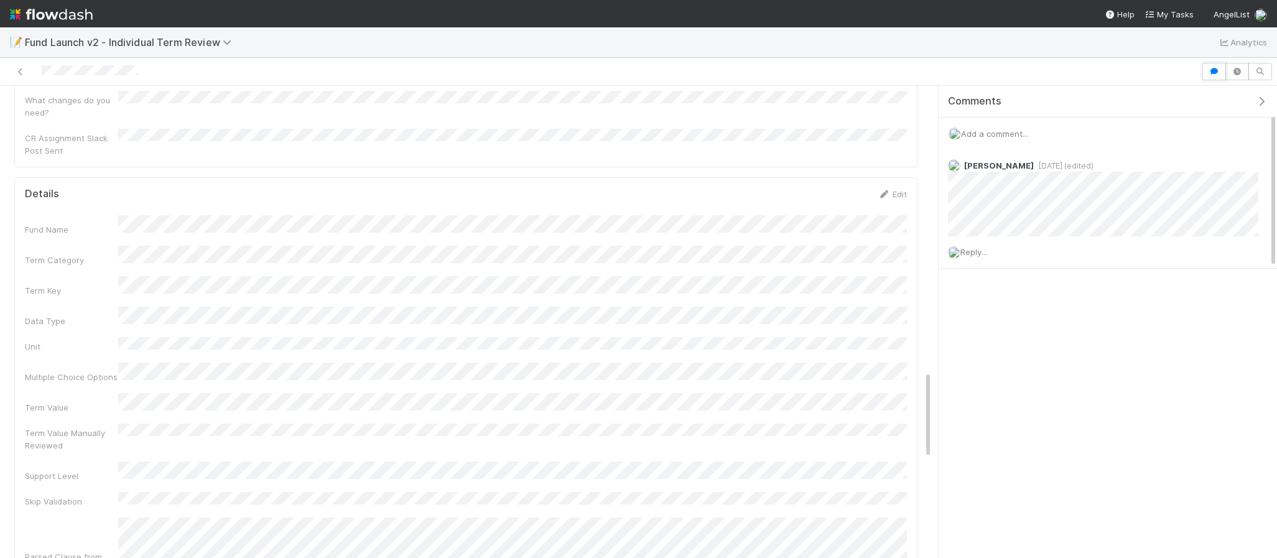
scroll to position [1524, 0]
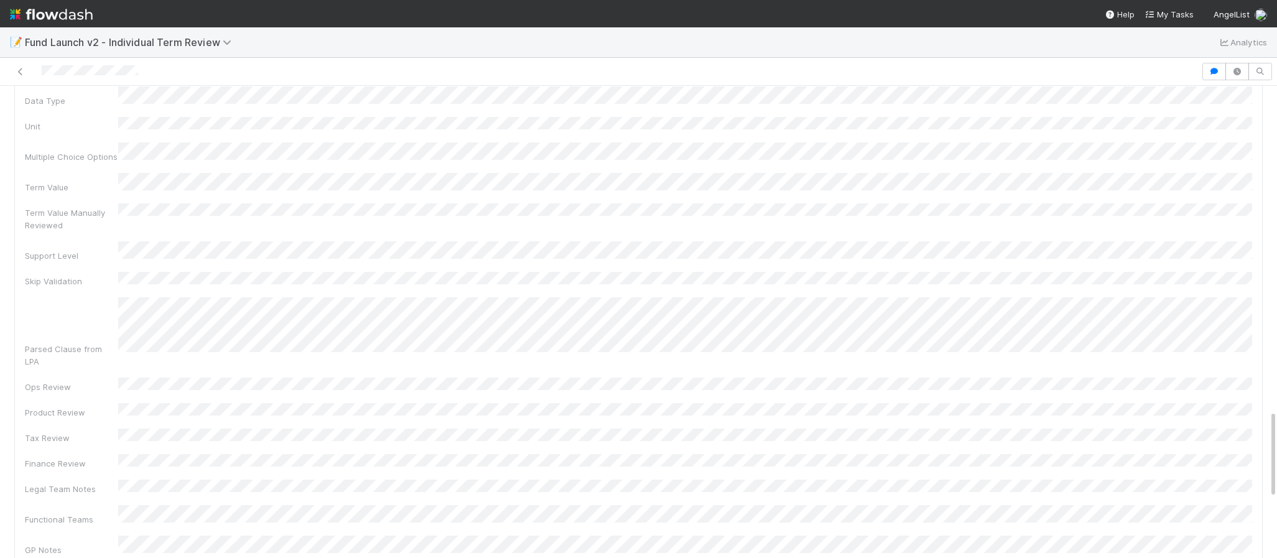
scroll to position [1733, 0]
click at [1215, 73] on icon "button" at bounding box center [1214, 71] width 12 height 7
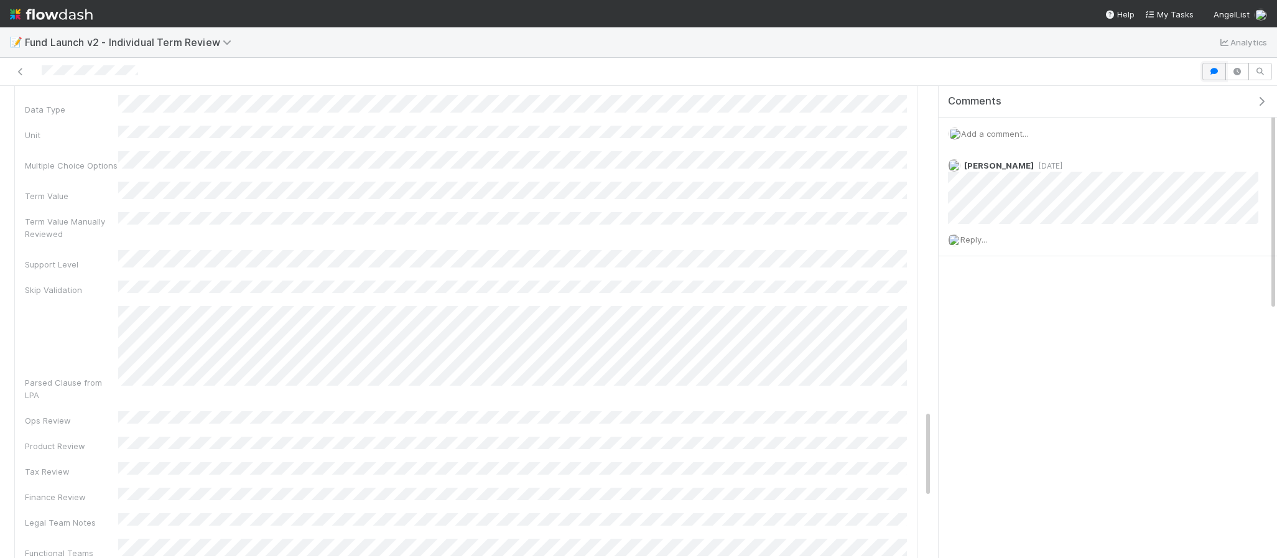
click at [1215, 73] on icon "button" at bounding box center [1214, 71] width 12 height 7
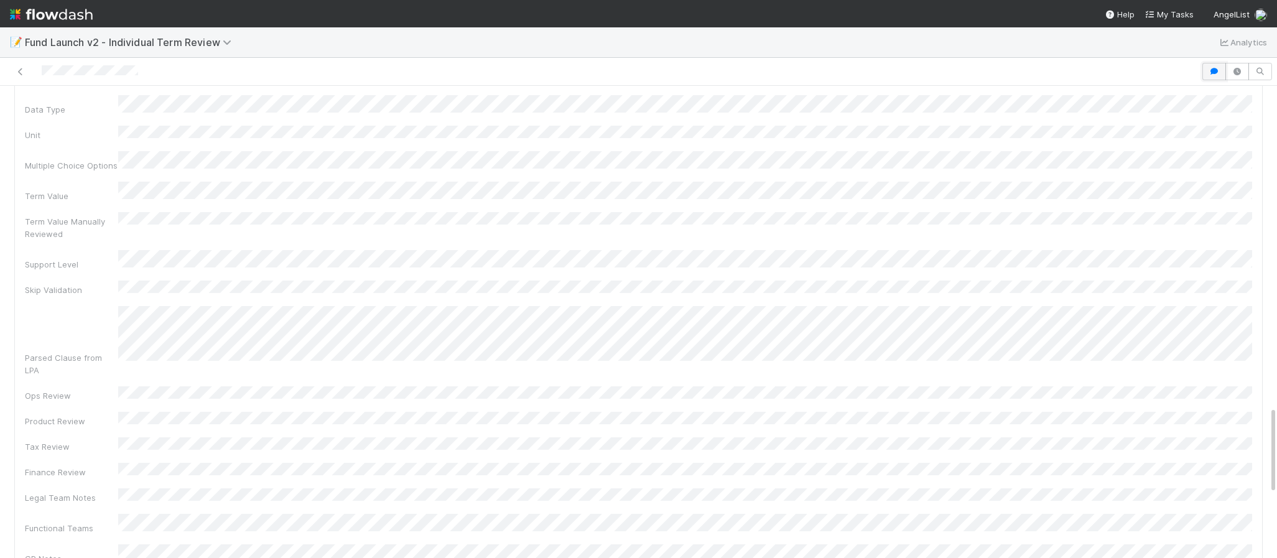
click at [1215, 73] on icon "button" at bounding box center [1214, 71] width 12 height 7
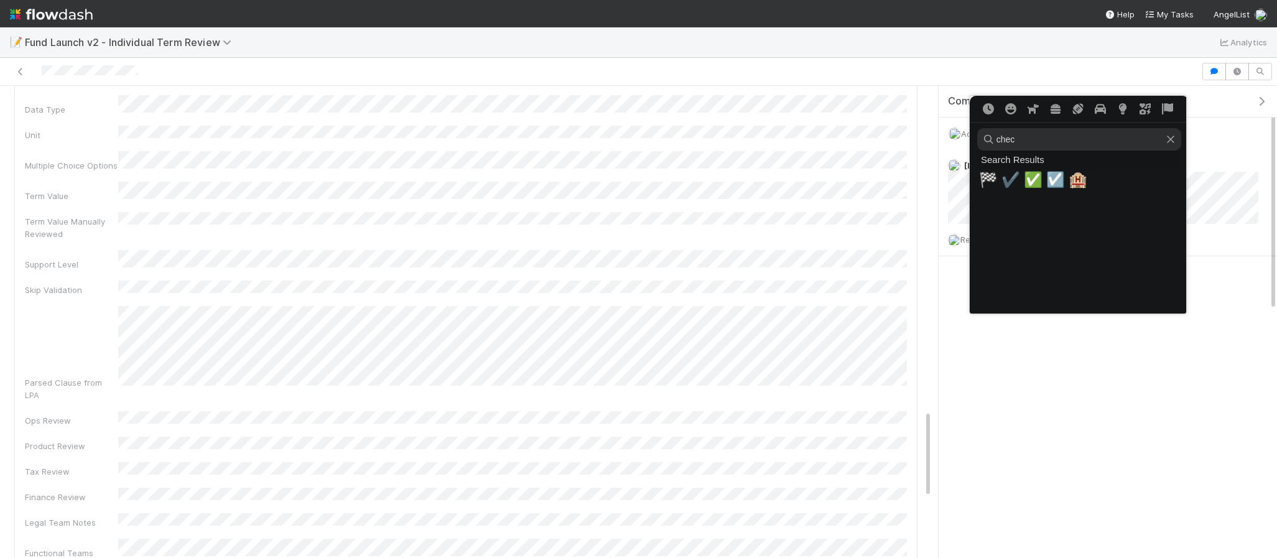
type input "chec"
click at [1035, 180] on span "✅" at bounding box center [1033, 179] width 19 height 17
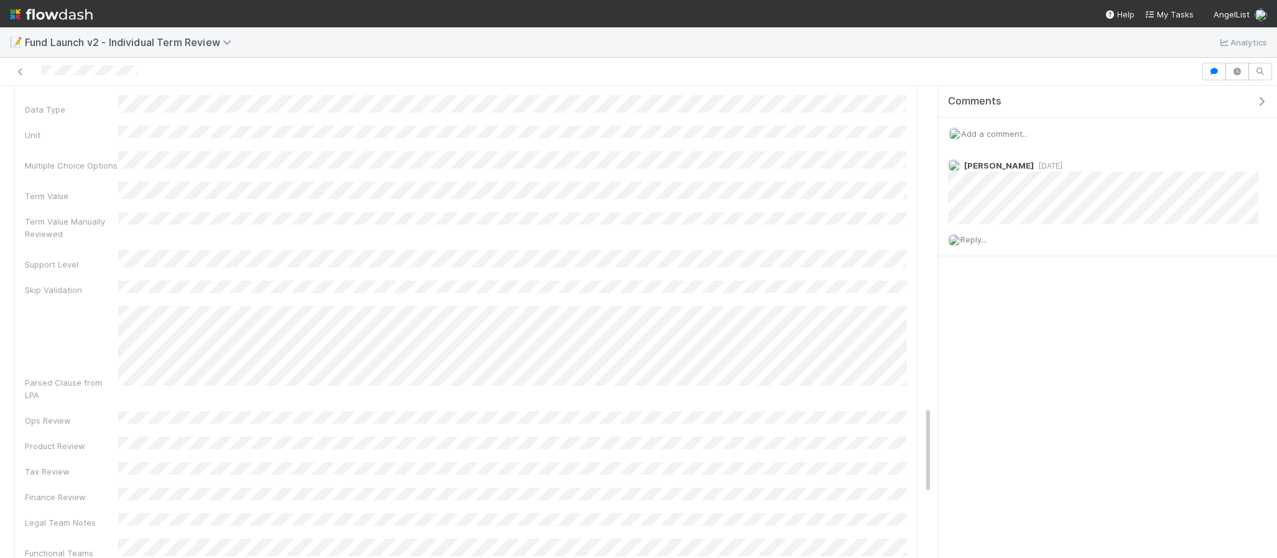
click at [1262, 104] on icon "button" at bounding box center [1261, 101] width 12 height 10
click at [1220, 70] on icon "button" at bounding box center [1214, 71] width 12 height 7
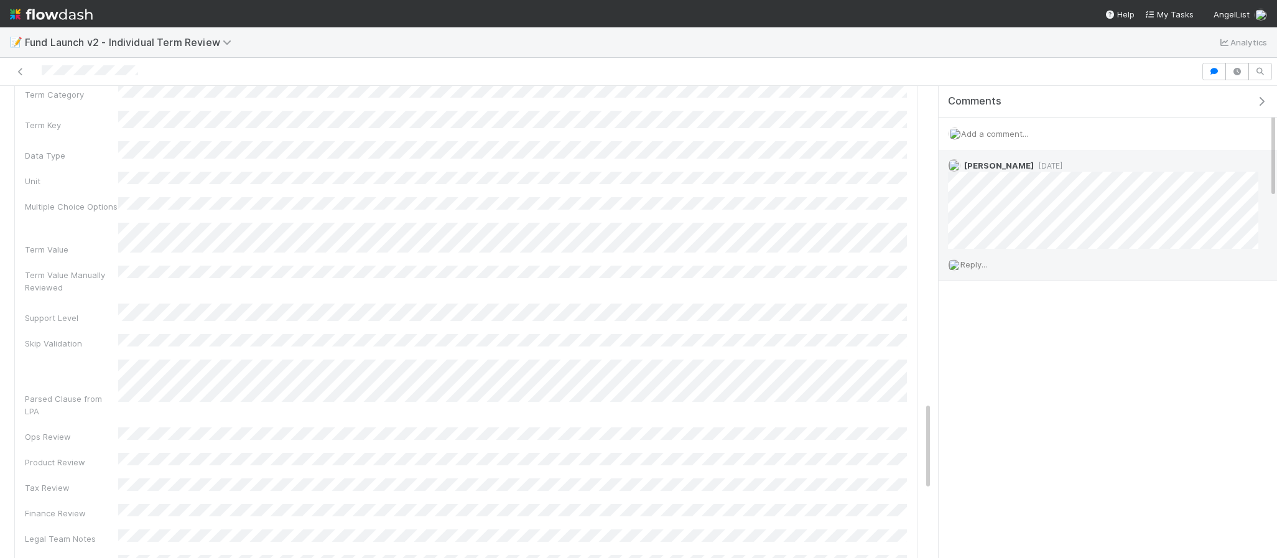
click at [976, 266] on span "Reply..." at bounding box center [973, 264] width 27 height 10
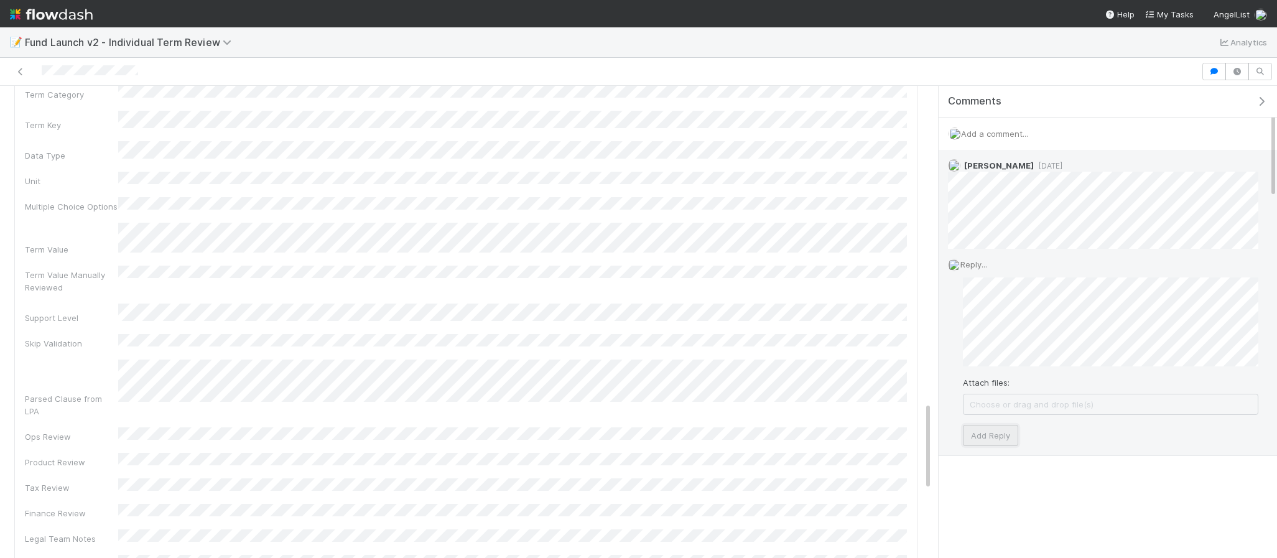
click at [975, 434] on button "Add Reply" at bounding box center [990, 435] width 55 height 21
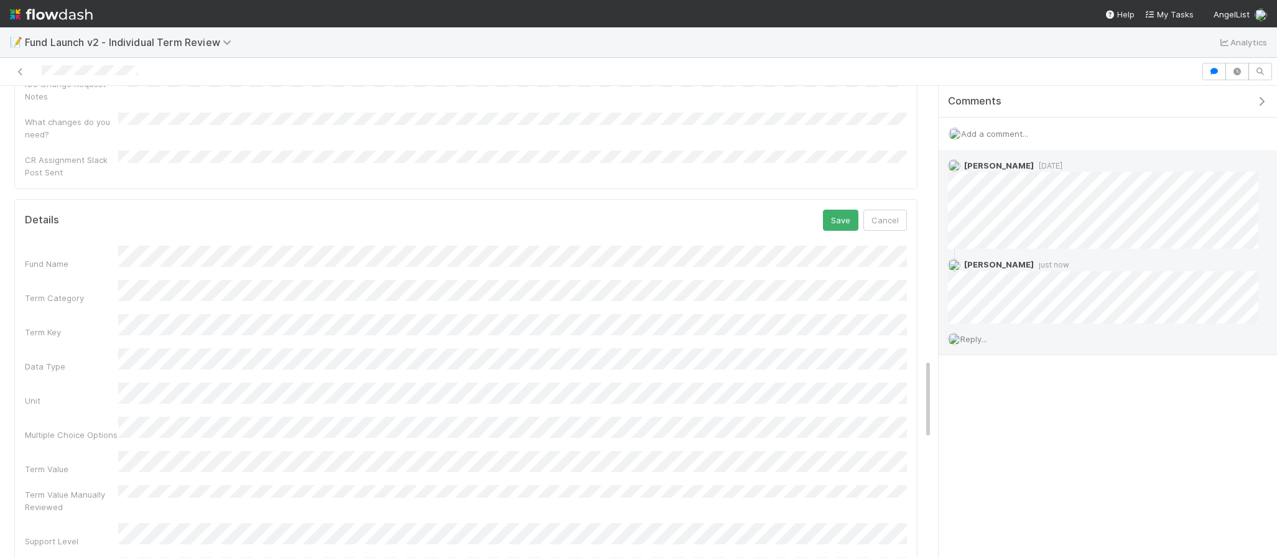
scroll to position [1285, 0]
click at [882, 425] on button "Cancel" at bounding box center [885, 435] width 44 height 21
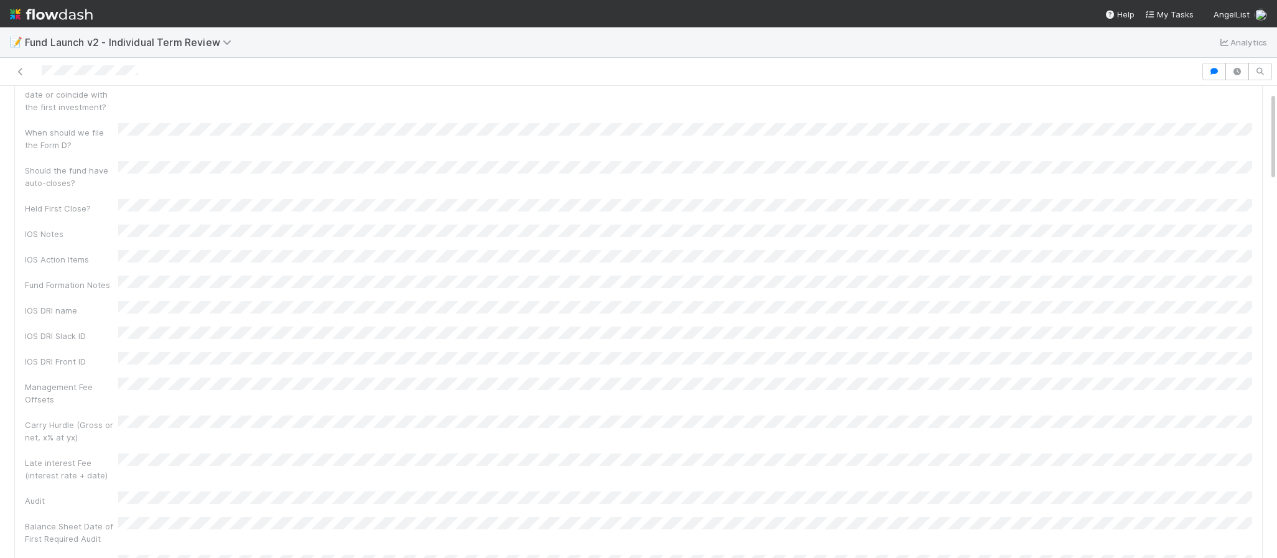
scroll to position [33, 0]
click at [1219, 68] on icon "button" at bounding box center [1214, 71] width 12 height 7
click at [1213, 74] on icon "button" at bounding box center [1214, 71] width 12 height 7
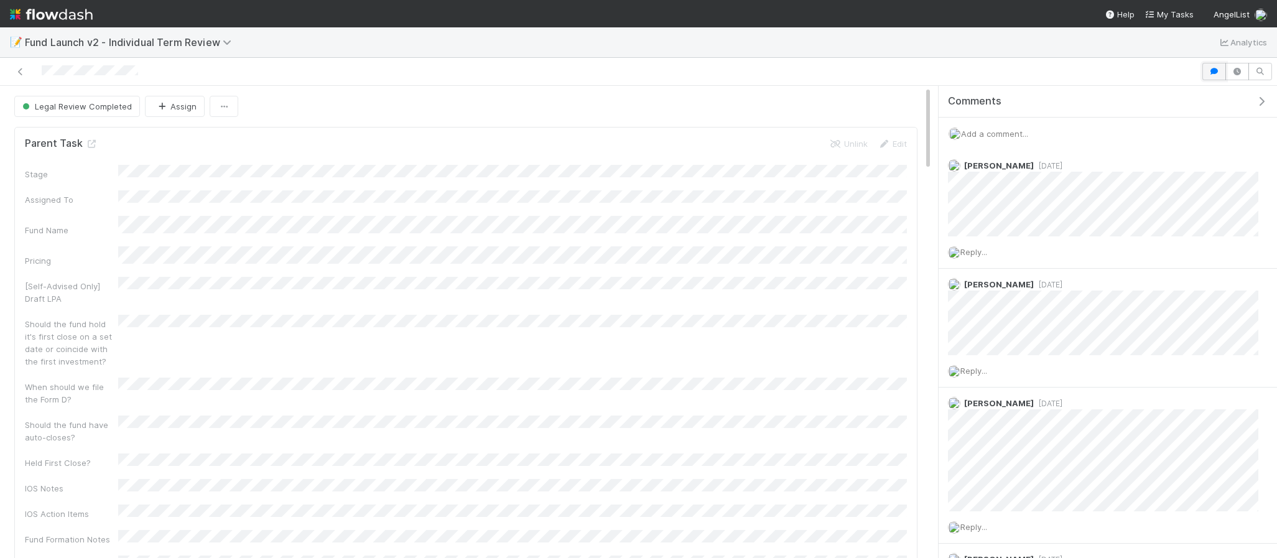
click at [1212, 74] on icon "button" at bounding box center [1214, 71] width 12 height 7
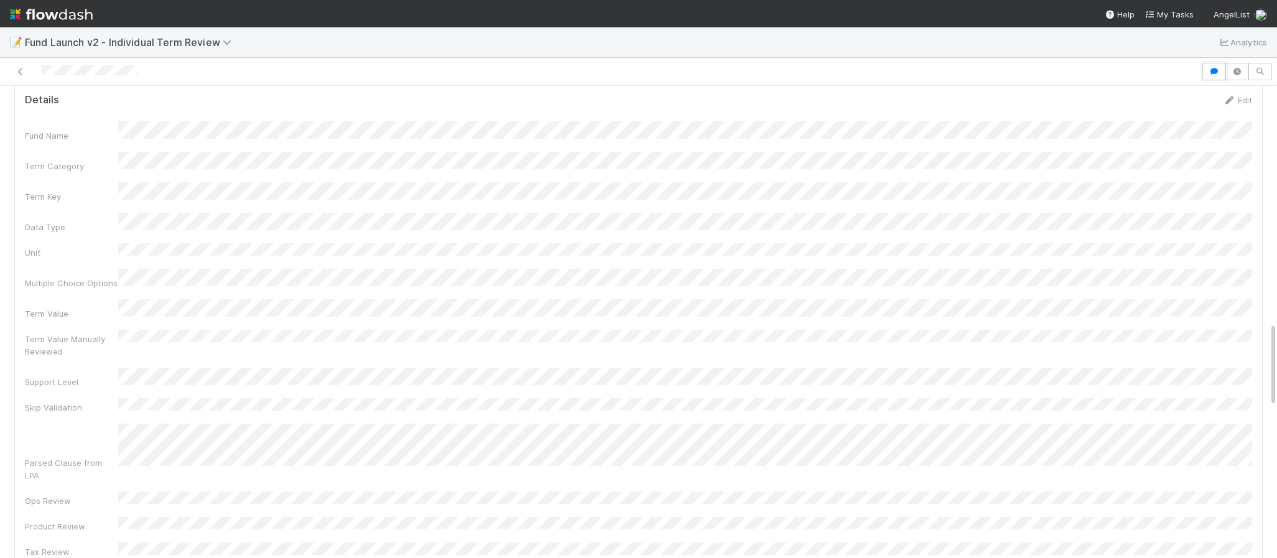
scroll to position [1844, 0]
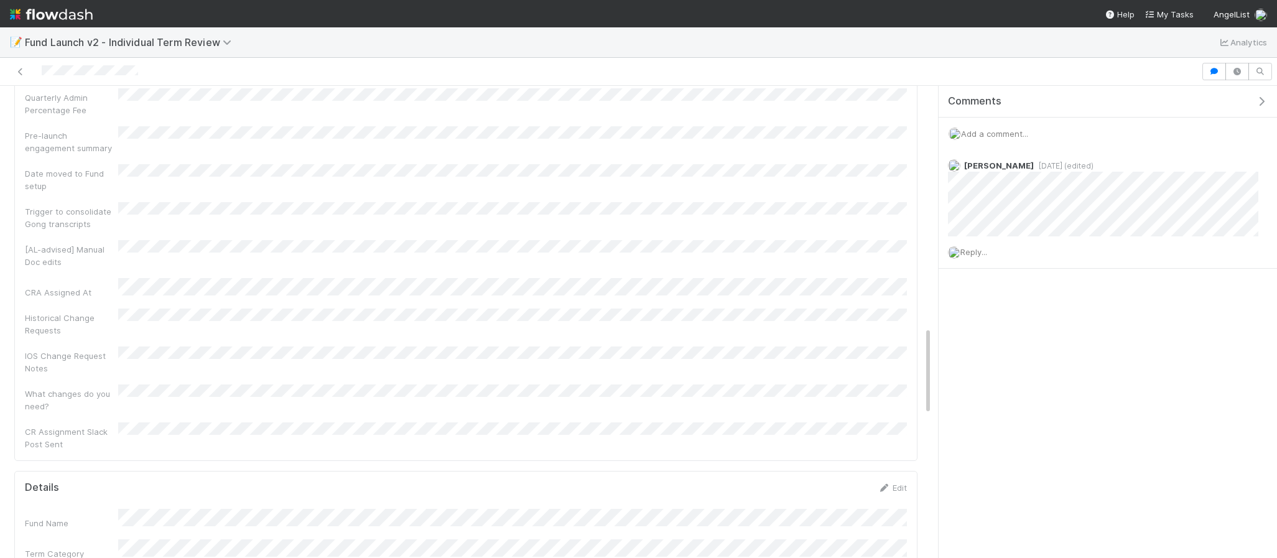
scroll to position [1294, 0]
click at [893, 417] on link "Edit" at bounding box center [892, 422] width 29 height 10
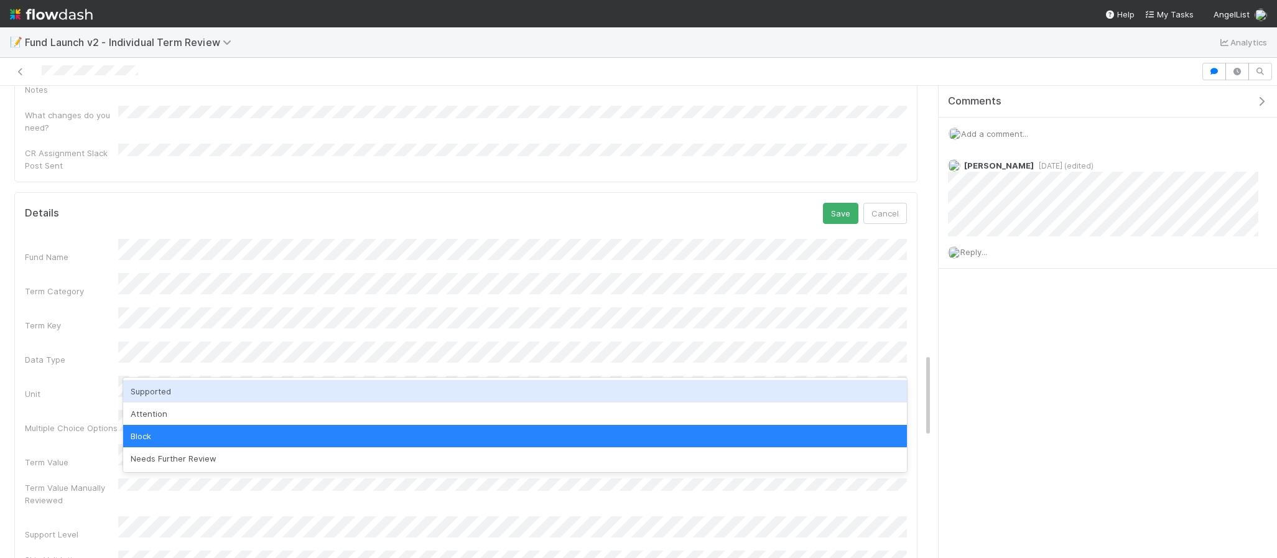
click at [179, 397] on div "Supported" at bounding box center [515, 391] width 784 height 22
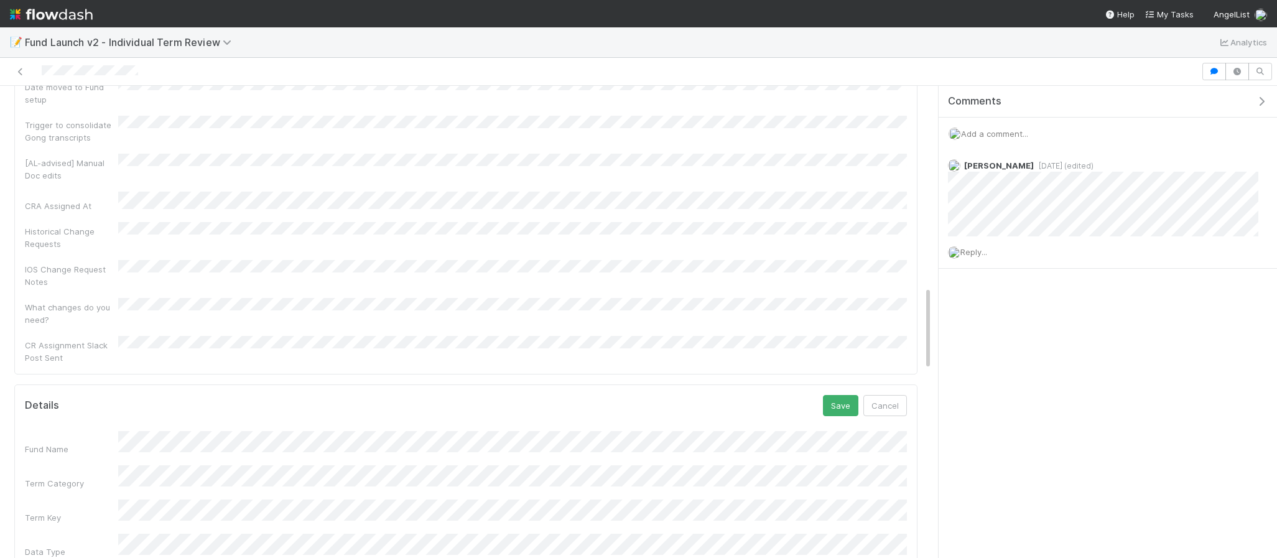
scroll to position [1092, 0]
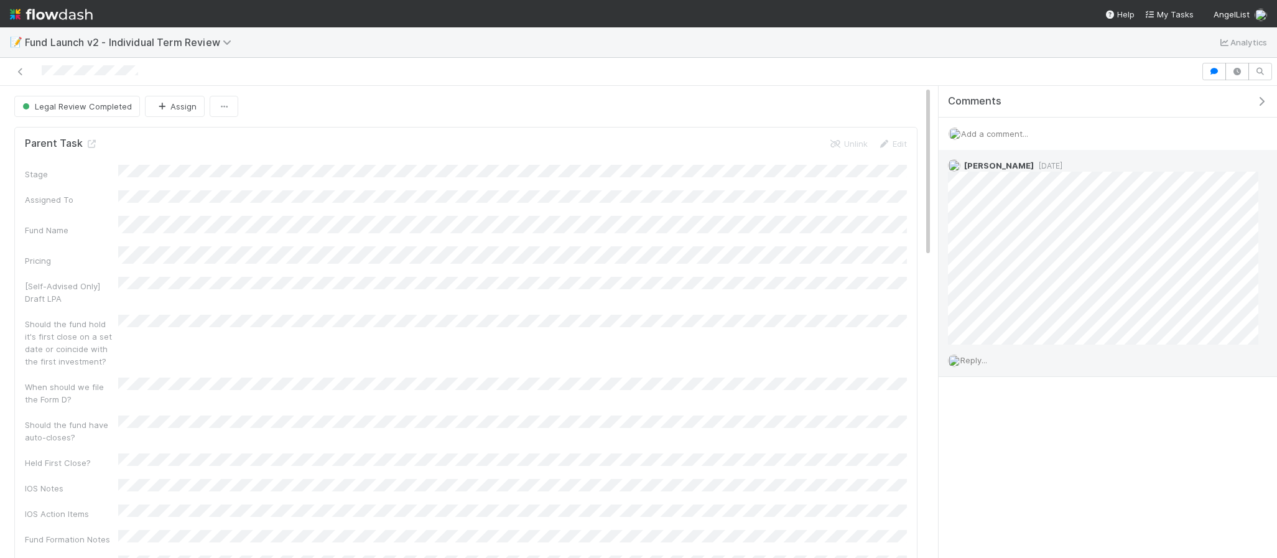
click at [983, 356] on span "Reply..." at bounding box center [973, 360] width 27 height 10
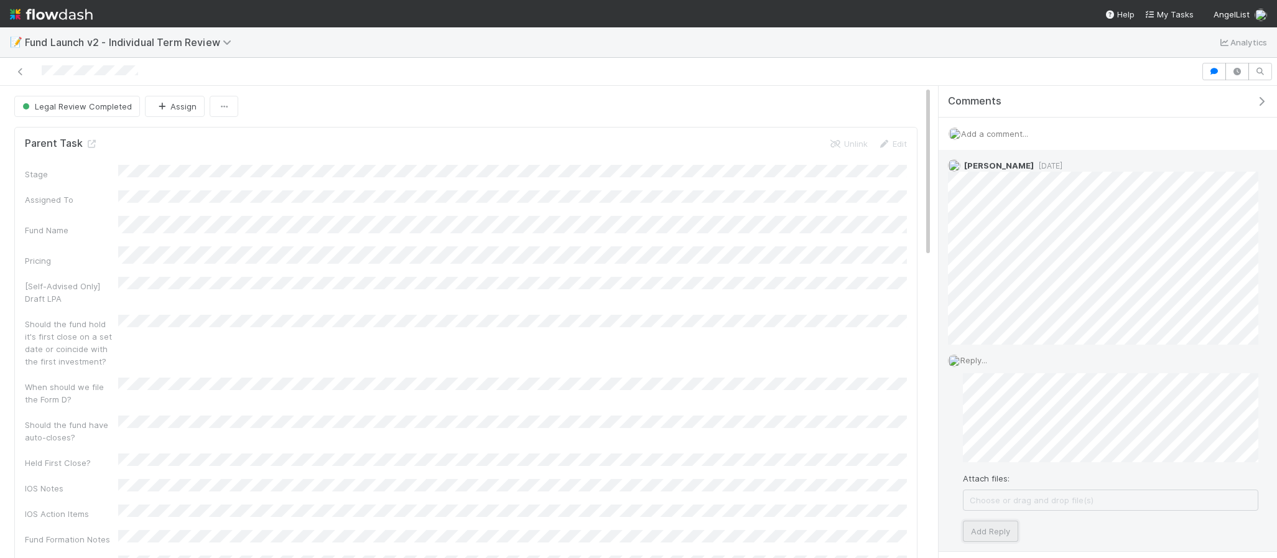
click at [975, 526] on button "Add Reply" at bounding box center [990, 531] width 55 height 21
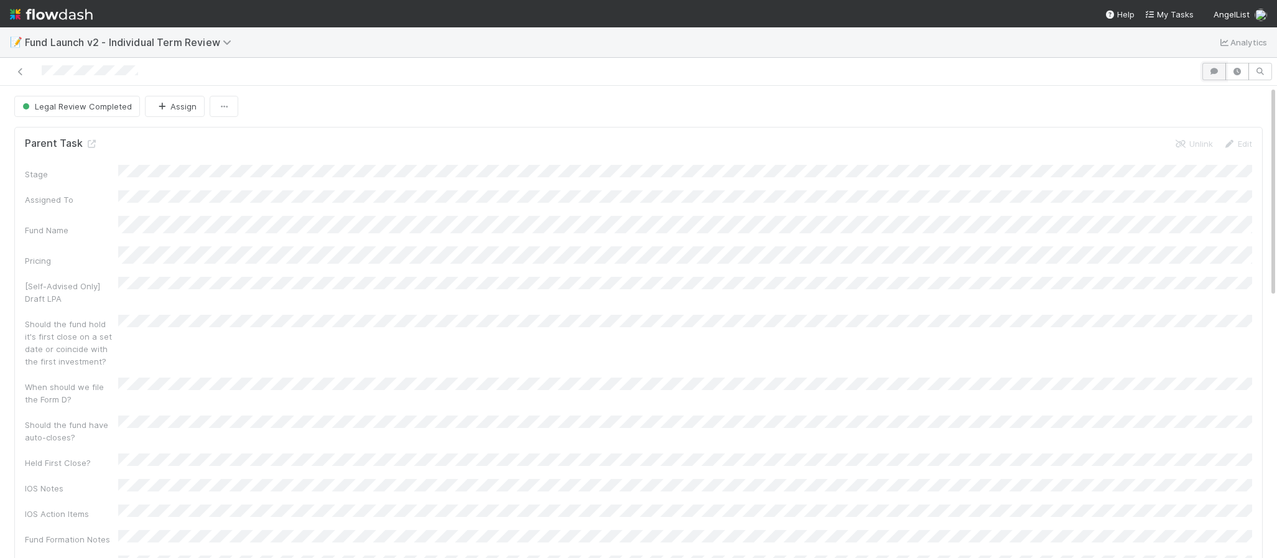
click at [1216, 74] on icon "button" at bounding box center [1214, 71] width 12 height 7
click at [1265, 99] on icon "button" at bounding box center [1261, 101] width 12 height 10
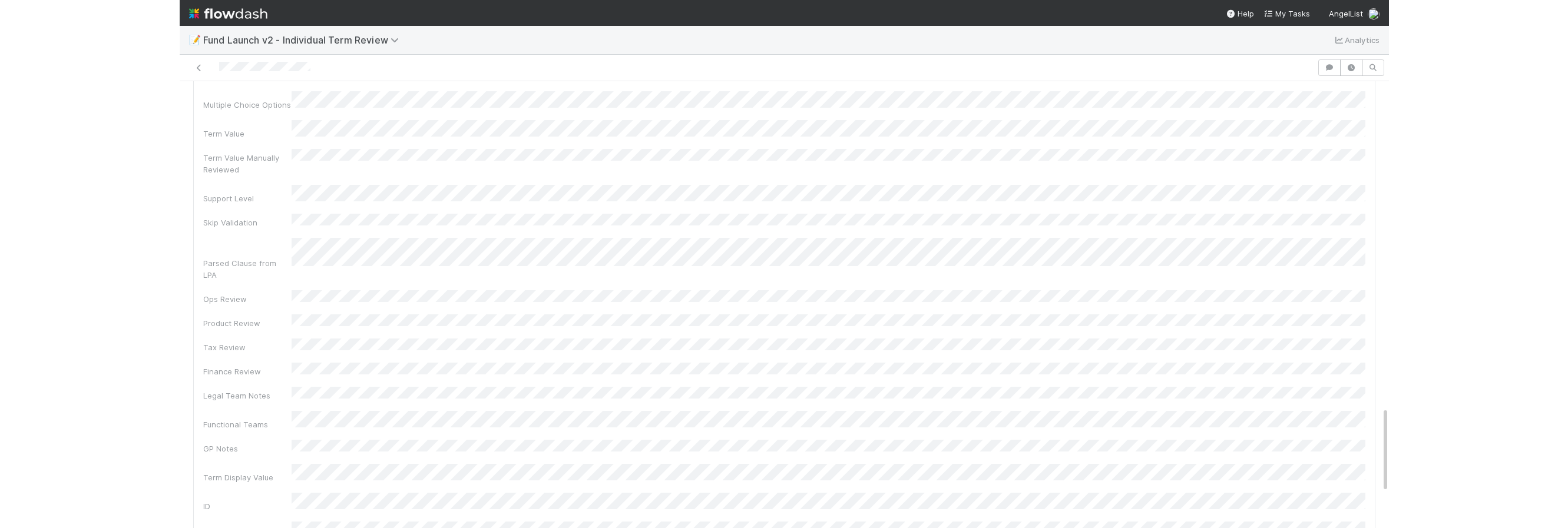
scroll to position [1565, 0]
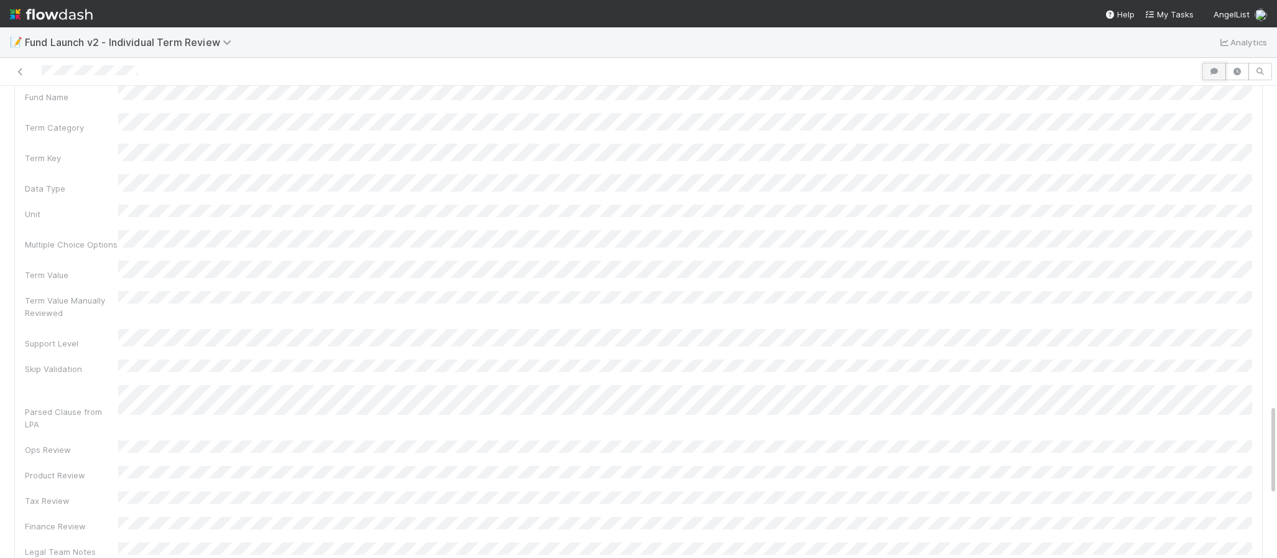
click at [1212, 73] on icon "button" at bounding box center [1214, 71] width 12 height 7
click at [1016, 138] on span "Add a comment..." at bounding box center [994, 134] width 67 height 10
click at [1023, 369] on div "Attach files: Choose or drag and drop file(s) Add Comment" at bounding box center [1108, 296] width 299 height 293
click at [984, 428] on button "Add Comment" at bounding box center [995, 432] width 72 height 21
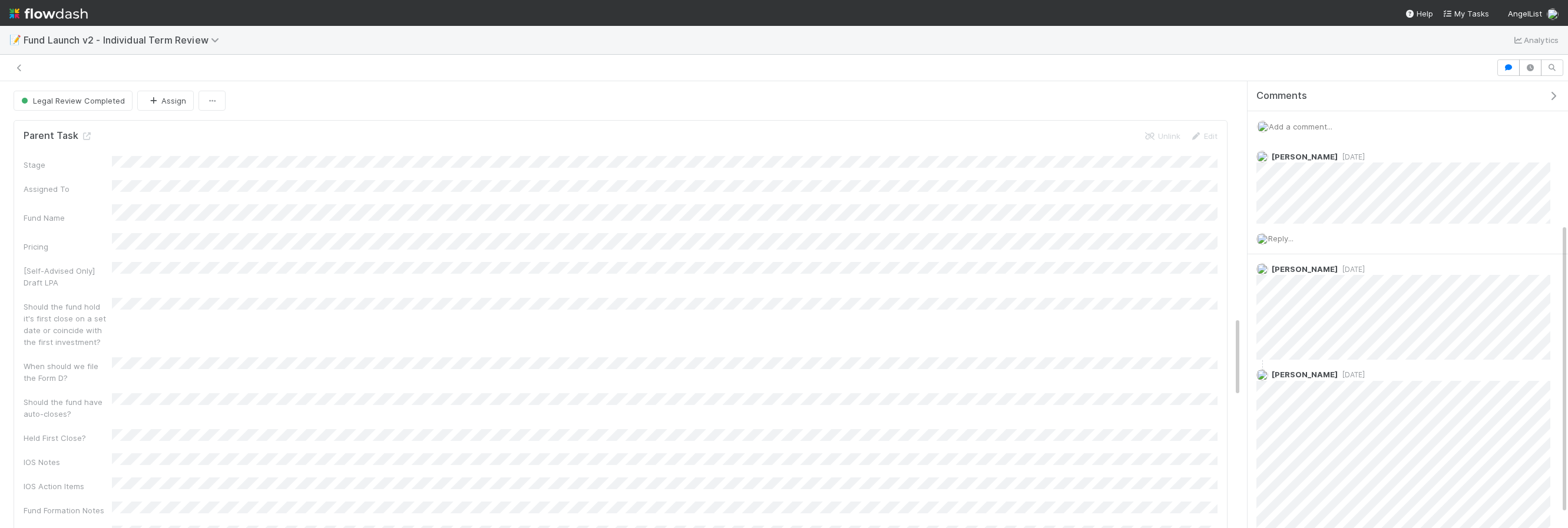
scroll to position [219, 0]
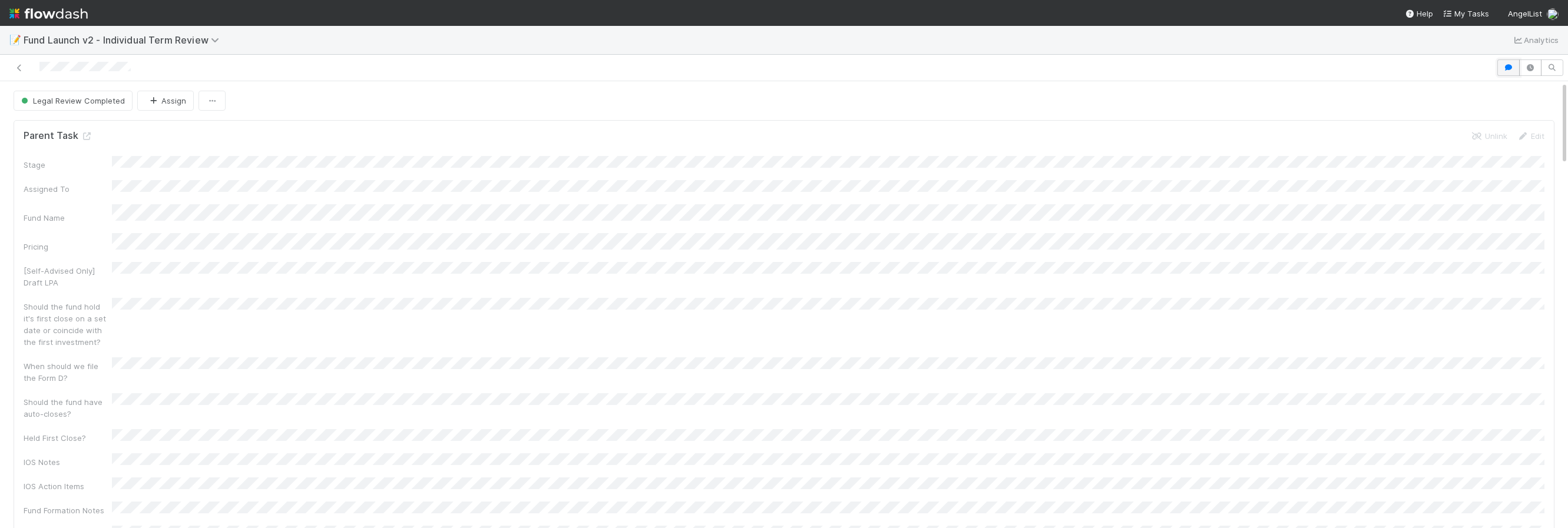
click at [1513, 69] on icon "button" at bounding box center [1508, 67] width 11 height 7
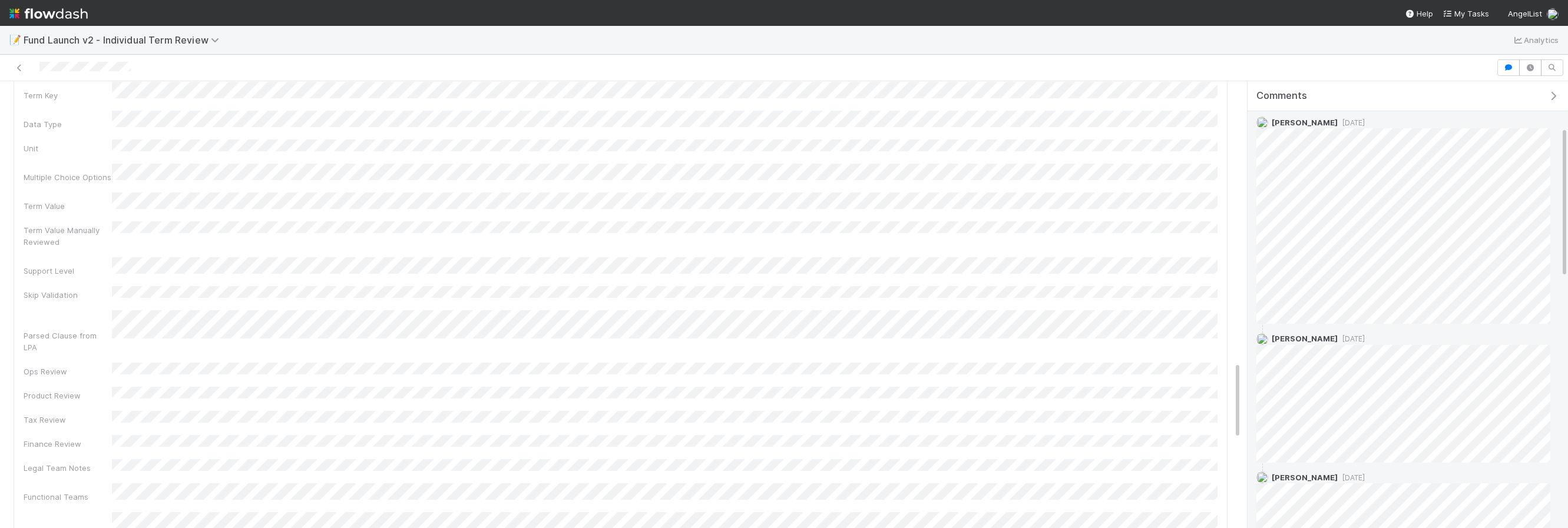
scroll to position [135, 0]
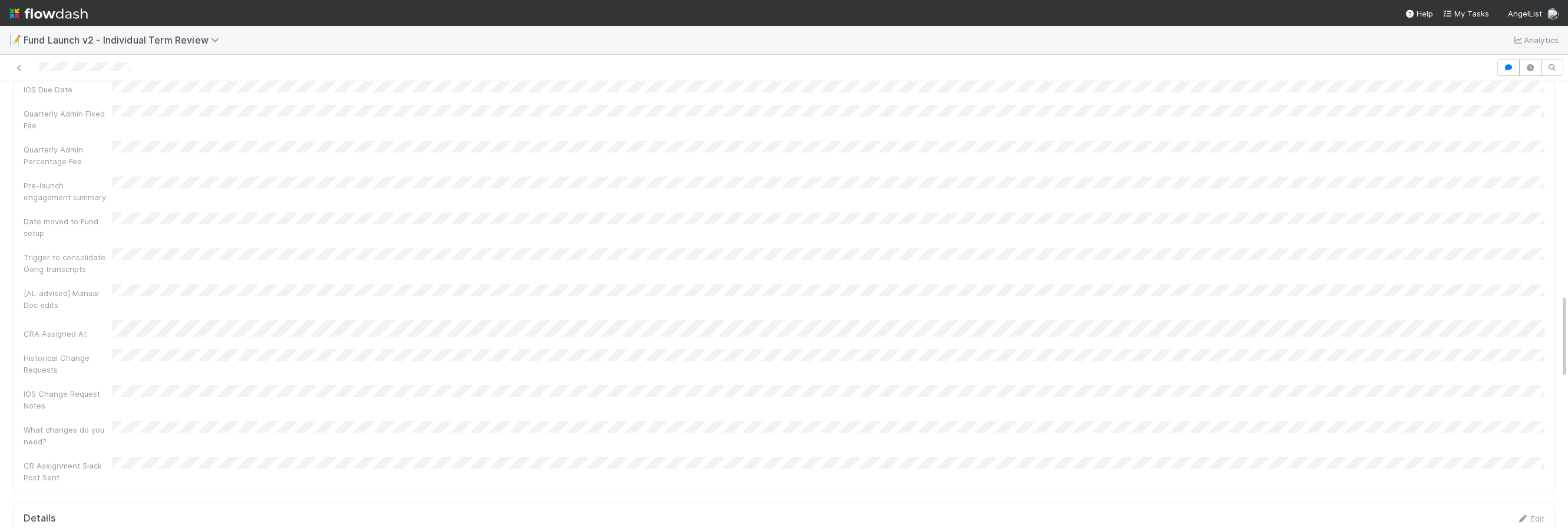
scroll to position [1129, 0]
click at [1503, 60] on button "button" at bounding box center [1508, 67] width 23 height 16
click at [1502, 64] on button "button" at bounding box center [1508, 67] width 23 height 16
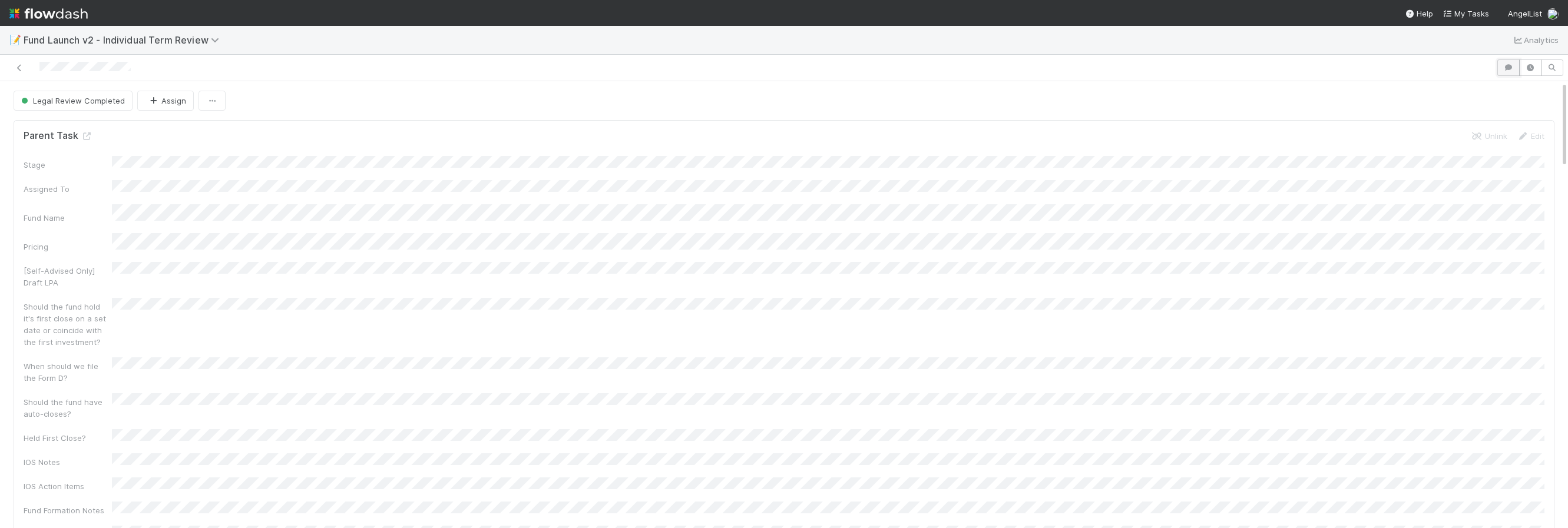
click at [1512, 72] on button "button" at bounding box center [1508, 67] width 23 height 16
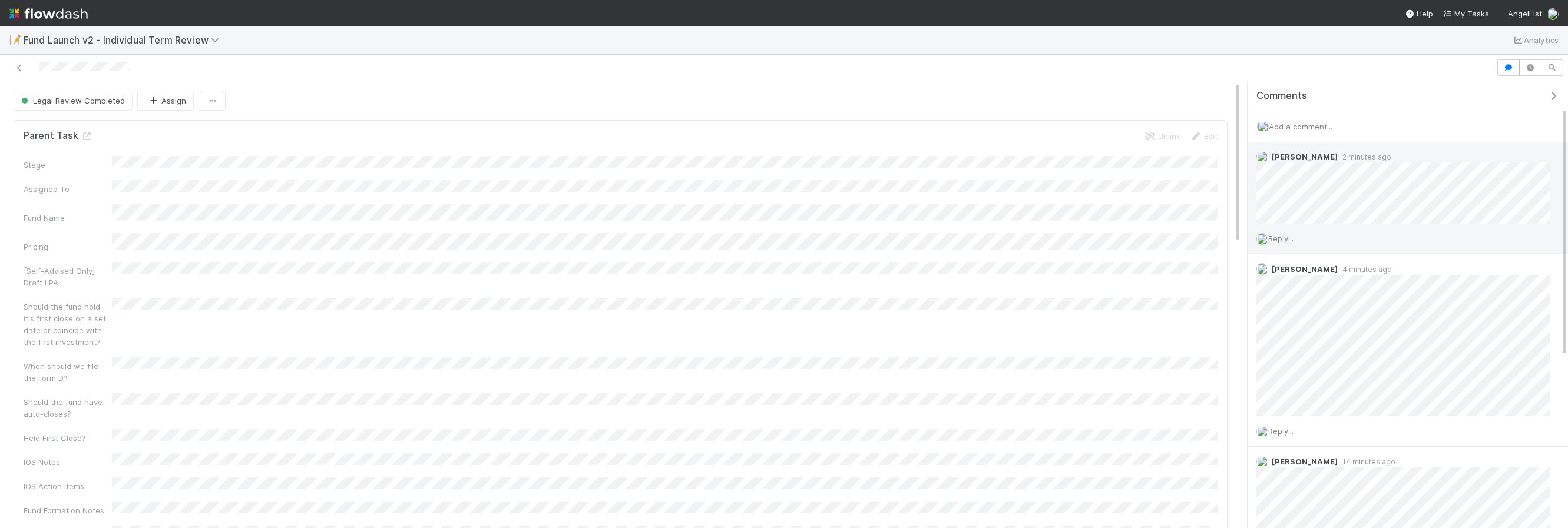
click at [1289, 239] on span "Reply..." at bounding box center [1280, 238] width 26 height 9
click at [1304, 402] on button "Add Reply" at bounding box center [1296, 399] width 52 height 20
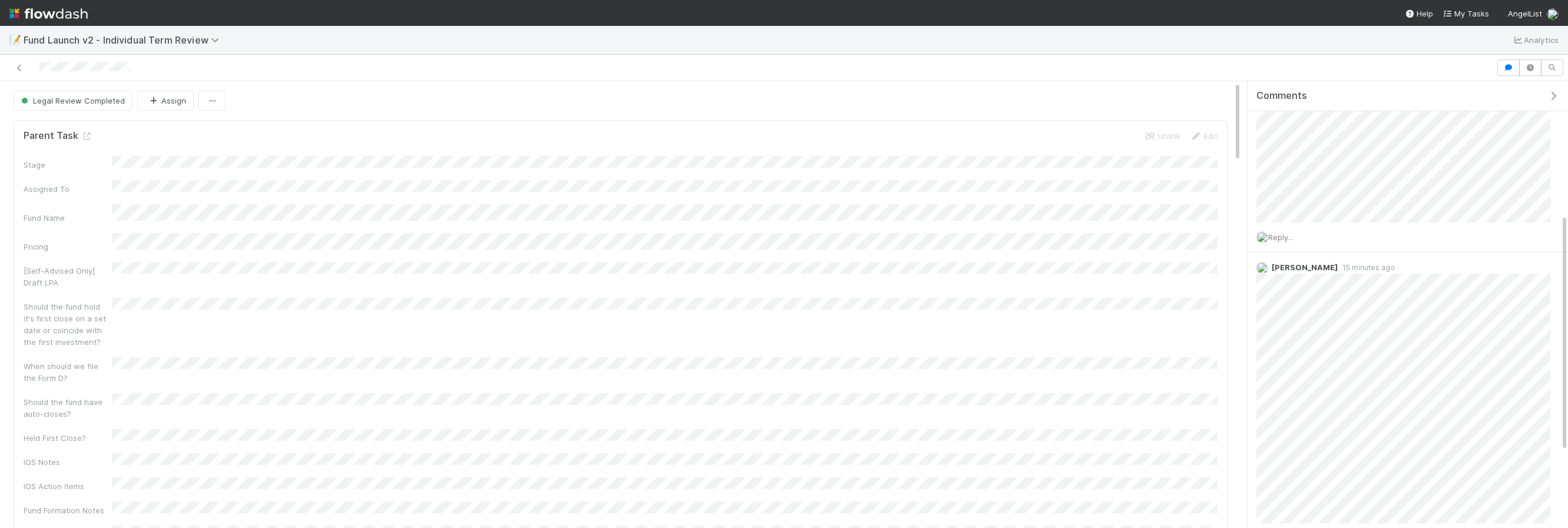
scroll to position [234, 0]
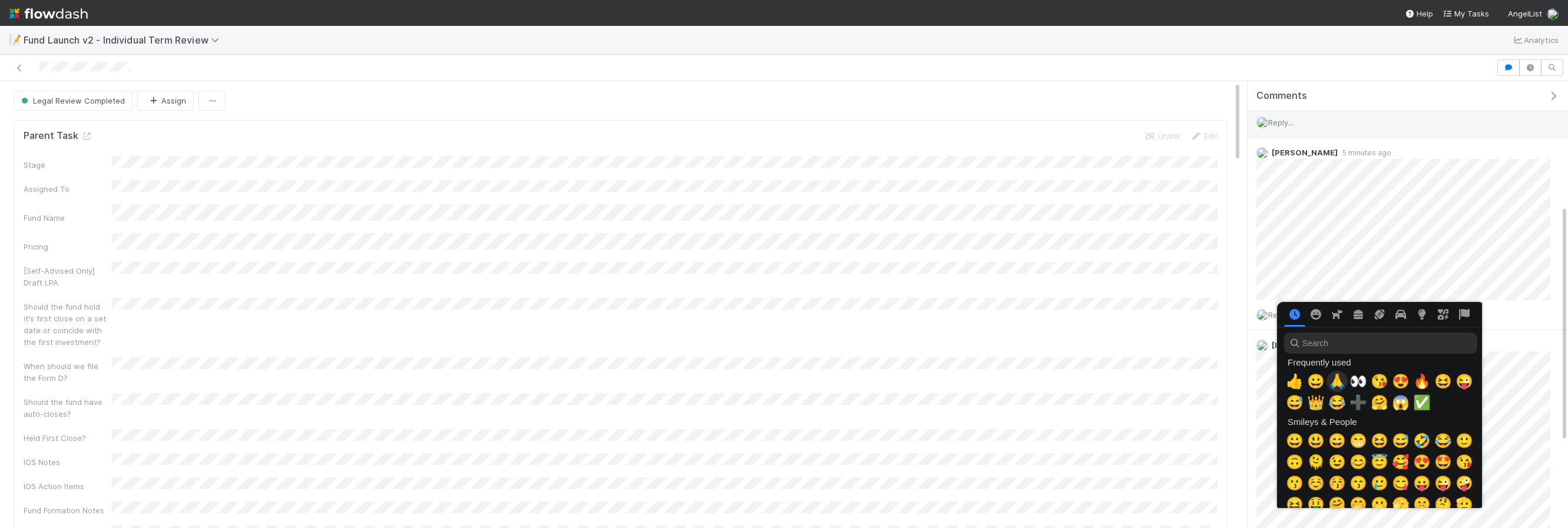
click at [1335, 380] on span "🙏" at bounding box center [1337, 380] width 18 height 16
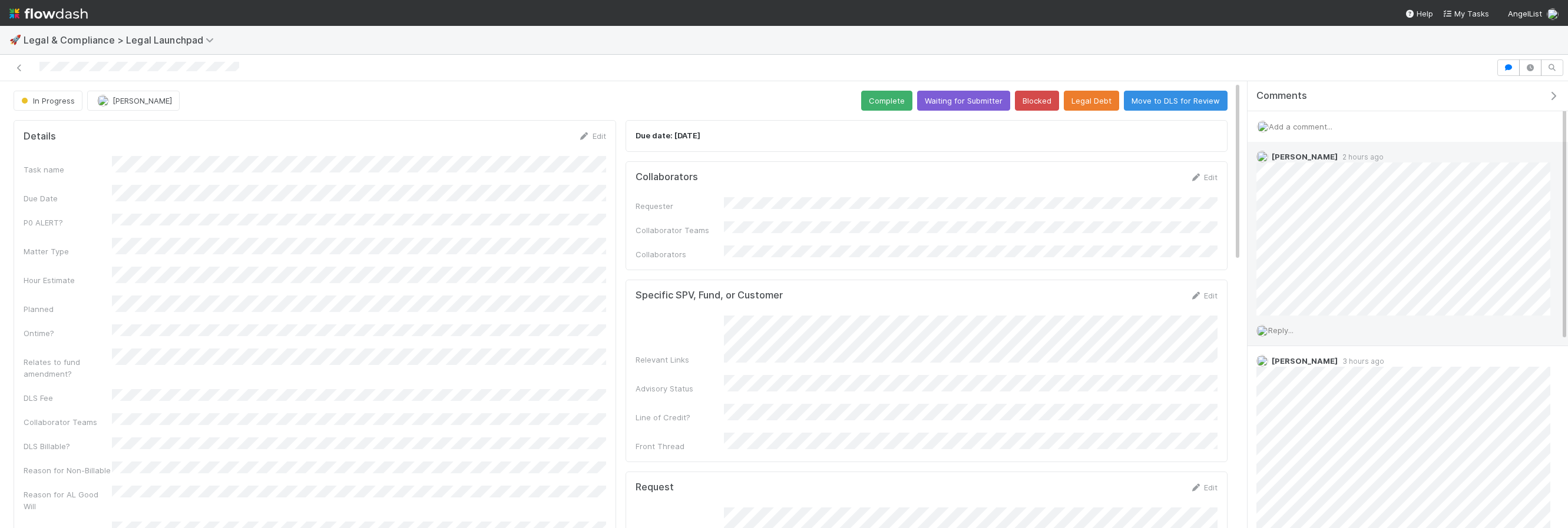
click at [1276, 326] on span "Reply..." at bounding box center [1280, 330] width 26 height 9
click at [1304, 460] on div "Reply... Attach files: Choose or drag and drop file(s) Add Reply" at bounding box center [1403, 371] width 312 height 195
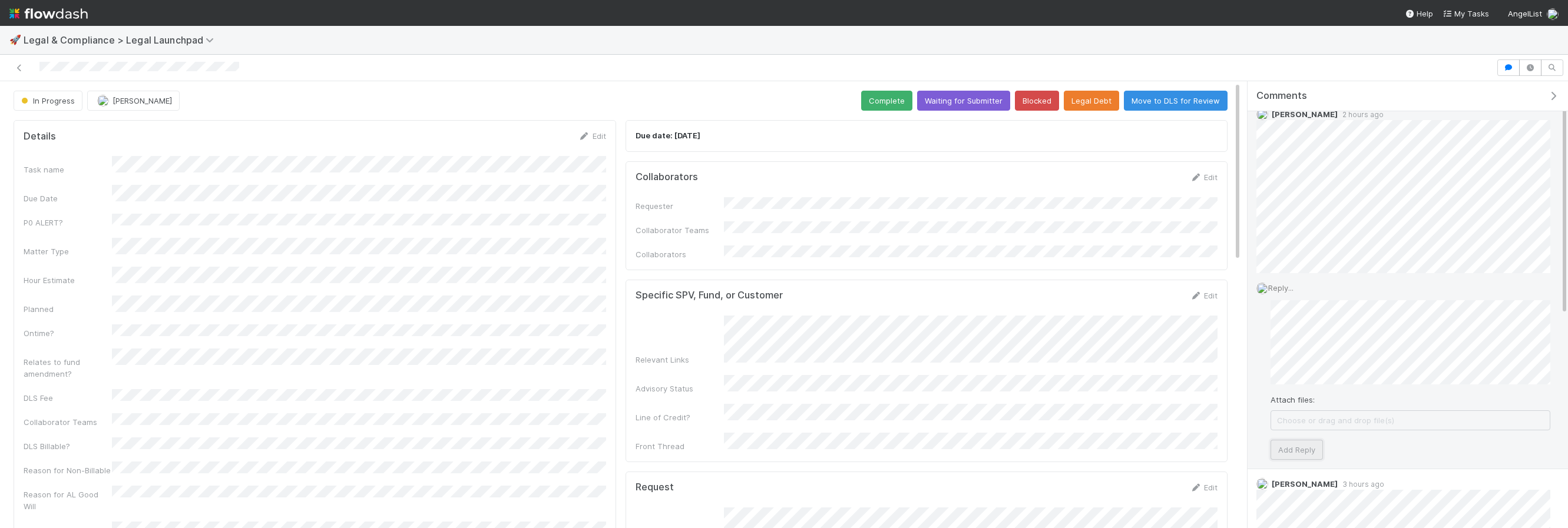
click at [1298, 454] on button "Add Reply" at bounding box center [1296, 449] width 52 height 20
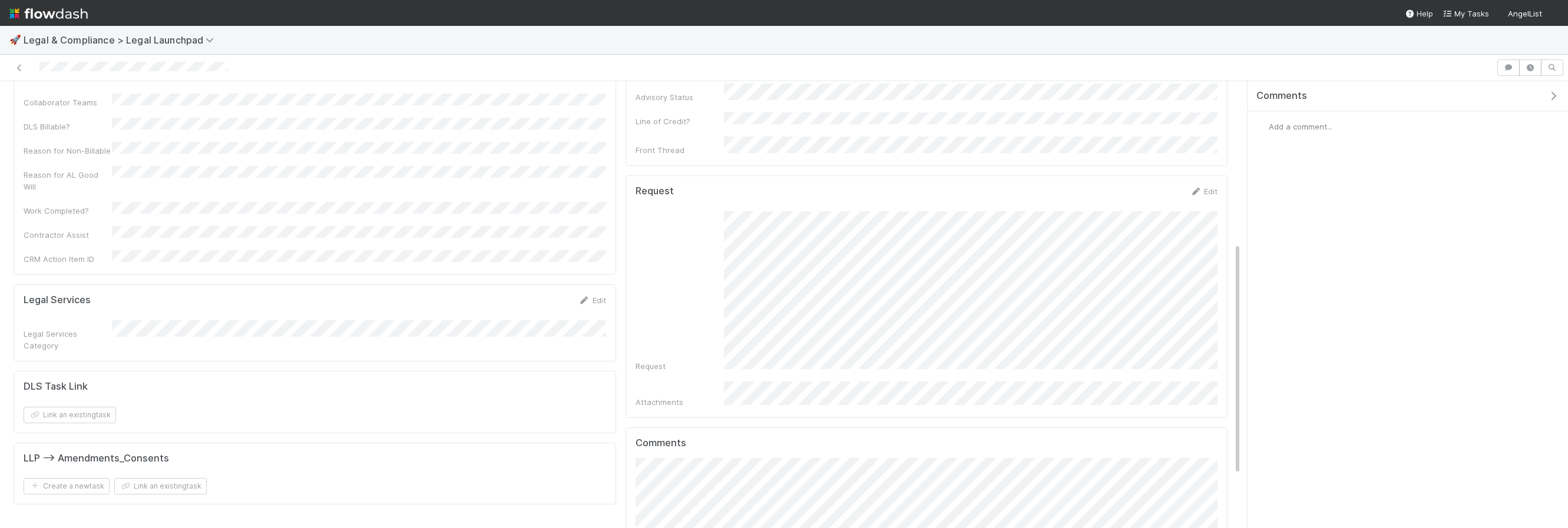
scroll to position [303, 0]
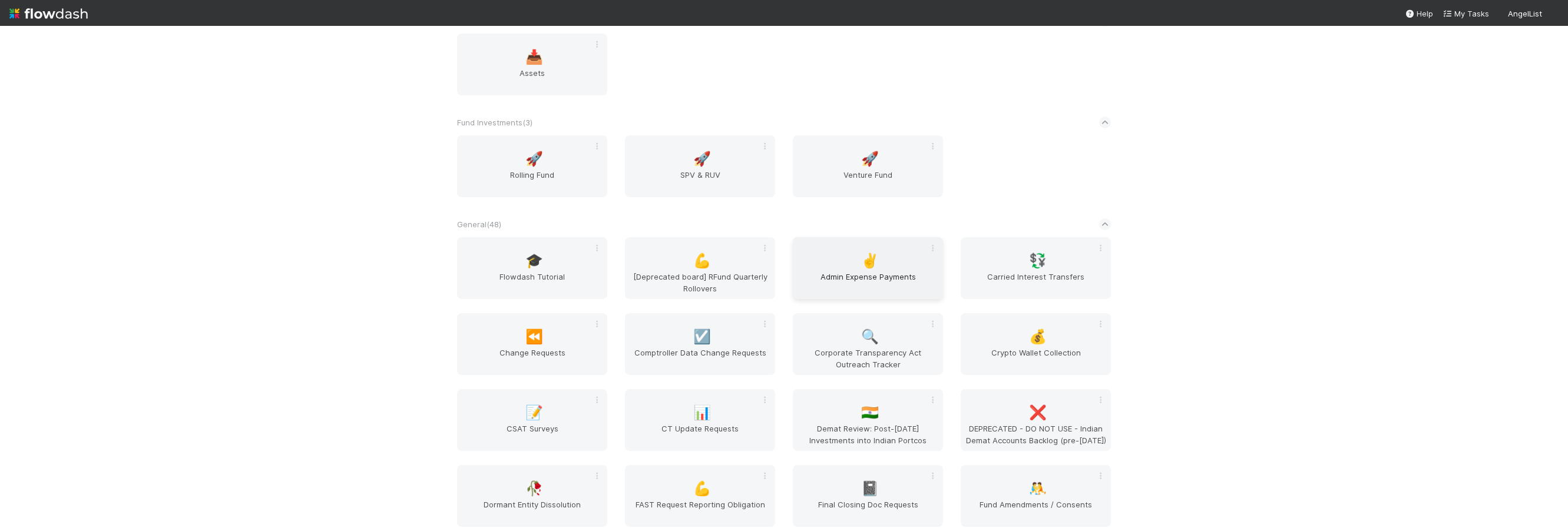
scroll to position [1474, 0]
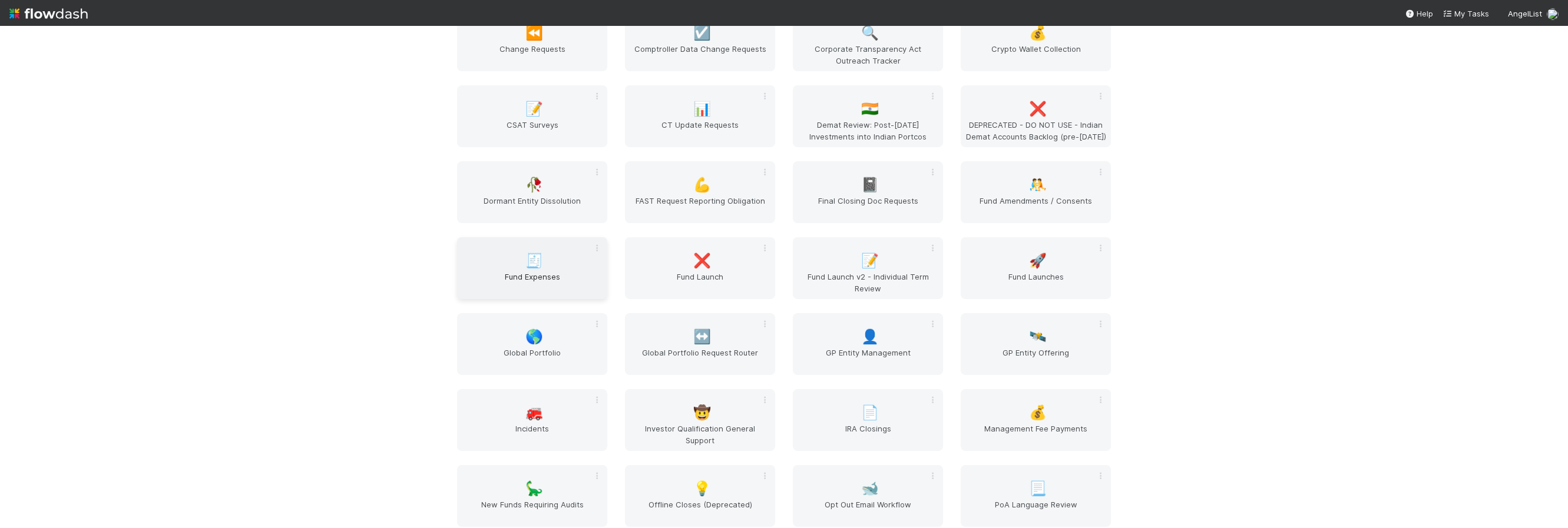
click at [540, 280] on span "Fund Expenses" at bounding box center [532, 282] width 141 height 24
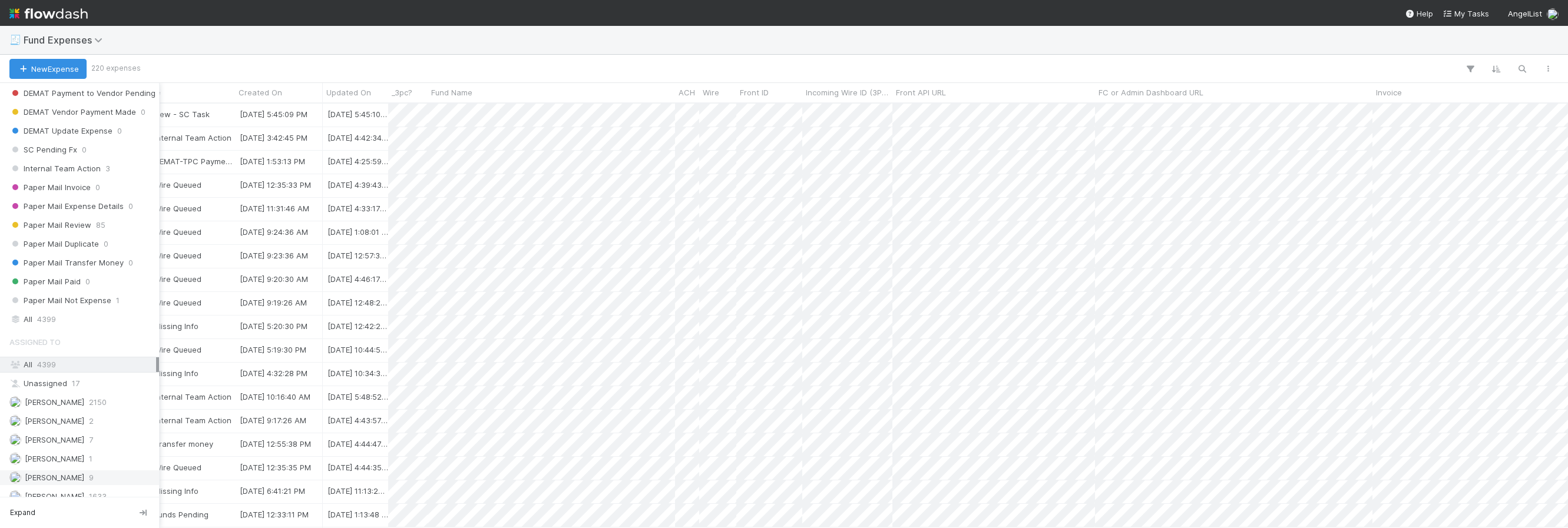
scroll to position [1206, 0]
click at [74, 337] on div "All 4399" at bounding box center [82, 334] width 147 height 15
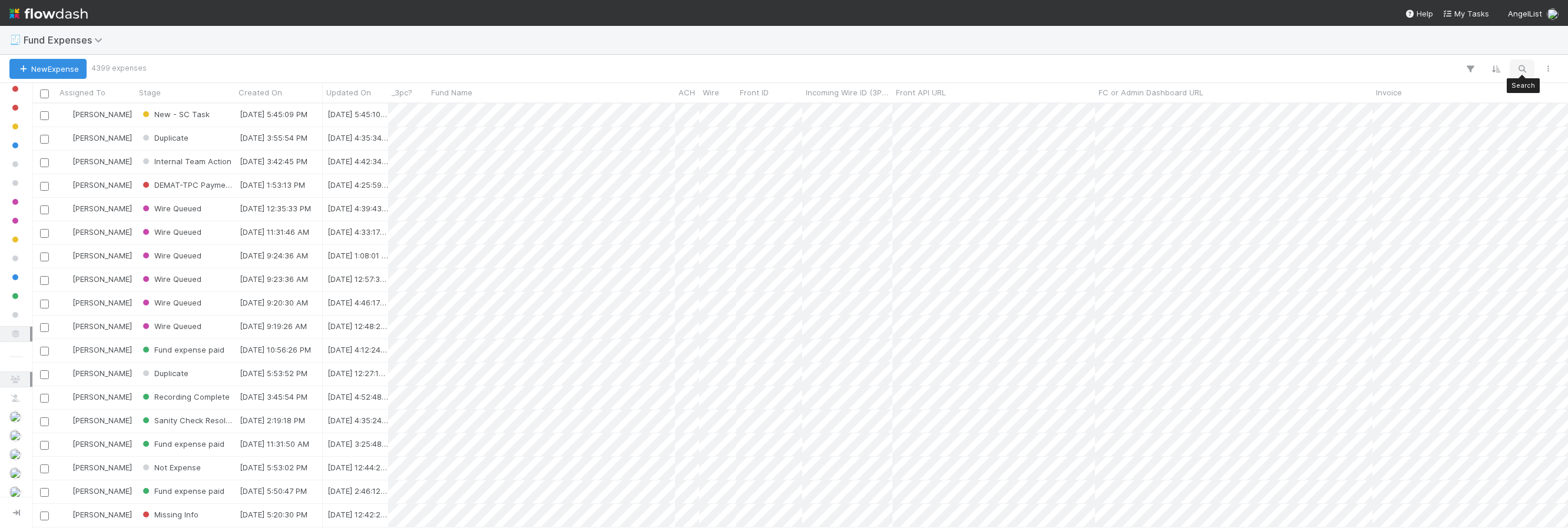
click at [1528, 66] on button "button" at bounding box center [1522, 69] width 21 height 15
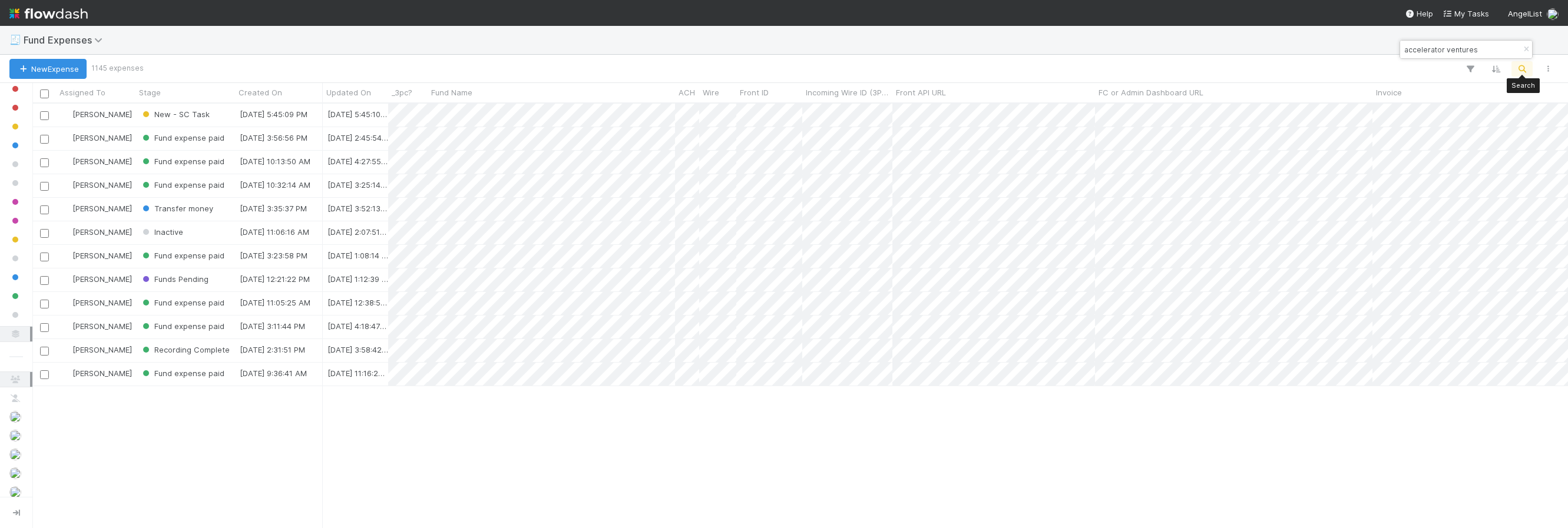
type input "accelerator ventures"
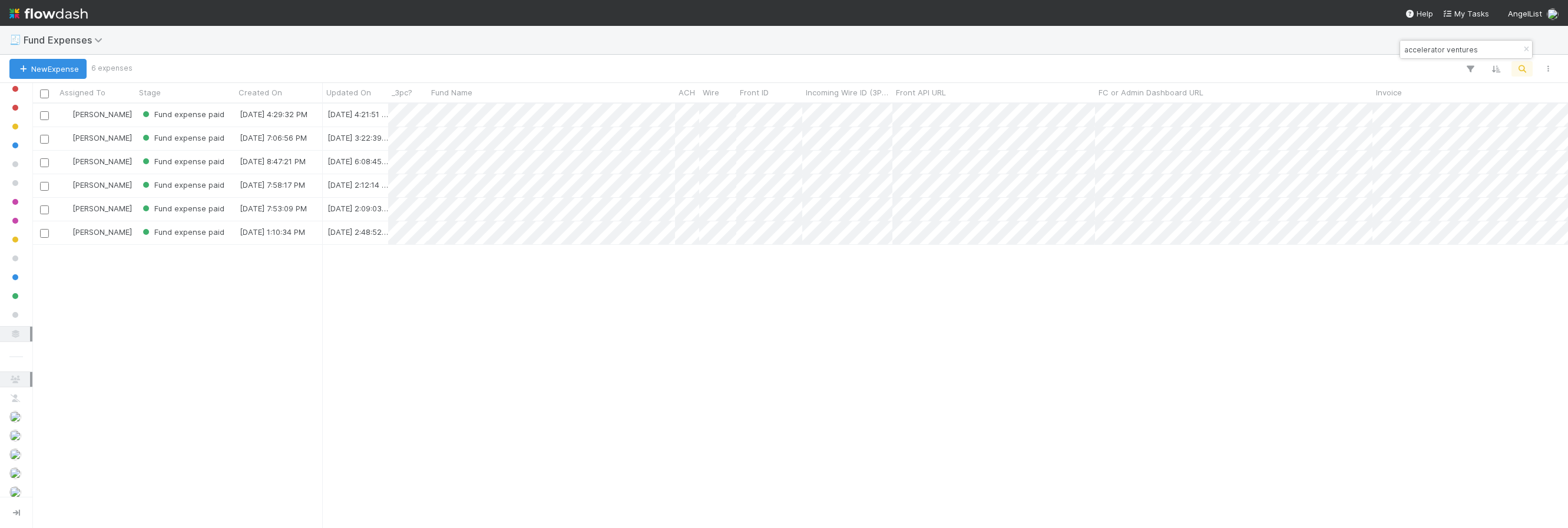
click at [1198, 38] on div "🧾 Fund Expenses" at bounding box center [784, 40] width 1568 height 28
click at [1177, 398] on div "[PERSON_NAME] Fund expense paid [DATE] 4:29:32 PM [DATE] 4:21:51 PM 0 1 0 0 0 0…" at bounding box center [800, 315] width 1536 height 424
